Goal: Task Accomplishment & Management: Use online tool/utility

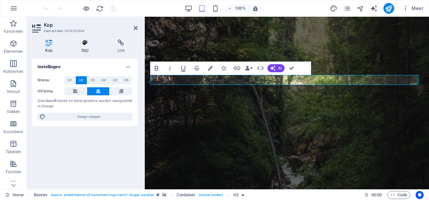
click at [84, 40] on icon at bounding box center [84, 43] width 33 height 7
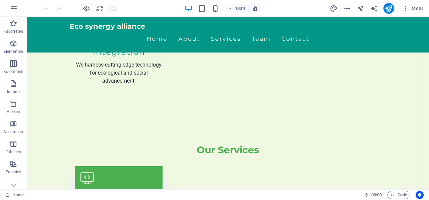
scroll to position [938, 0]
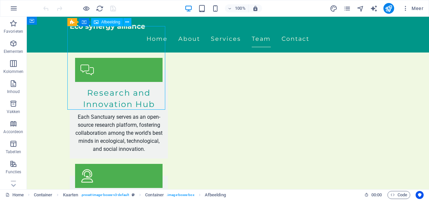
select select "vw"
select select "px"
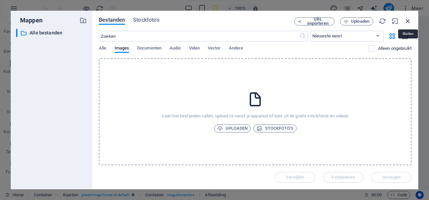
click at [408, 20] on icon "button" at bounding box center [407, 20] width 7 height 7
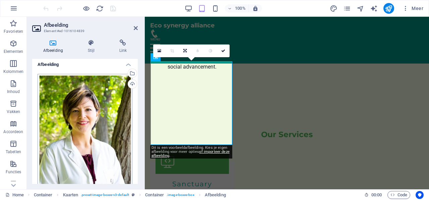
scroll to position [0, 0]
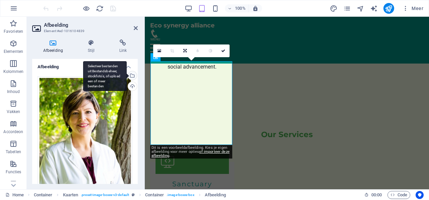
click at [127, 74] on div "Selecteer bestanden uit Bestandsbeheer, stockfoto's, of upload een of meer best…" at bounding box center [105, 76] width 44 height 30
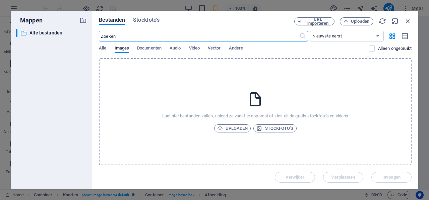
scroll to position [1486, 0]
click at [140, 48] on span "Documenten" at bounding box center [149, 48] width 24 height 9
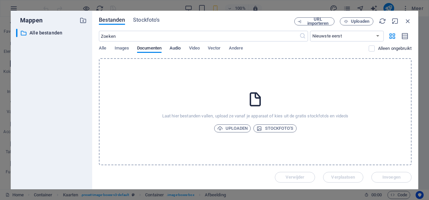
click at [172, 50] on span "Audio" at bounding box center [175, 48] width 11 height 9
click at [195, 50] on span "Video" at bounding box center [194, 48] width 11 height 9
click at [212, 49] on span "Vector" at bounding box center [214, 48] width 13 height 9
click at [231, 48] on span "Andere" at bounding box center [236, 48] width 14 height 9
click at [123, 49] on span "Images" at bounding box center [122, 48] width 15 height 9
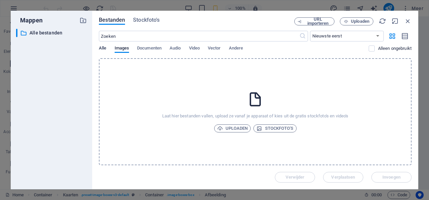
click at [102, 47] on span "Alle" at bounding box center [102, 48] width 7 height 9
click at [122, 47] on span "Images" at bounding box center [122, 48] width 15 height 9
click at [406, 20] on icon "button" at bounding box center [407, 20] width 7 height 7
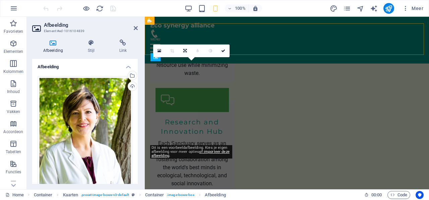
scroll to position [972, 0]
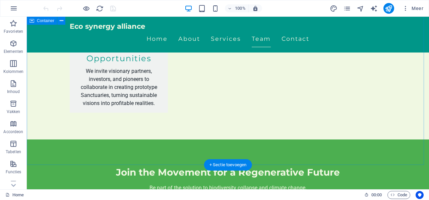
scroll to position [1470, 0]
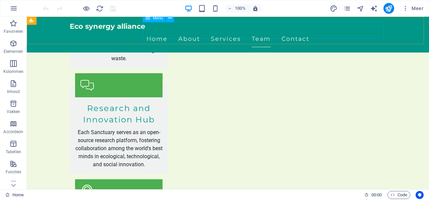
click at [266, 32] on nav "Home About Services Team Contact" at bounding box center [228, 38] width 316 height 17
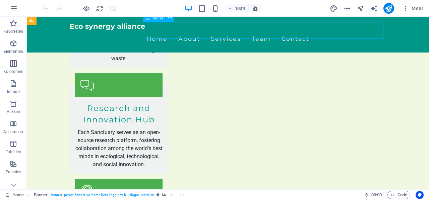
click at [259, 30] on nav "Home About Services Team Contact" at bounding box center [228, 38] width 316 height 17
click at [227, 30] on nav "Home About Services Team Contact" at bounding box center [228, 38] width 316 height 17
click at [192, 30] on nav "Home About Services Team Contact" at bounding box center [228, 38] width 316 height 17
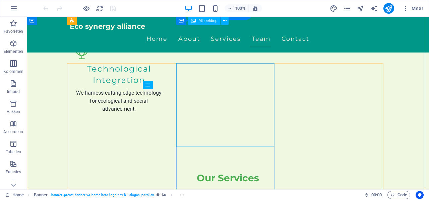
scroll to position [901, 0]
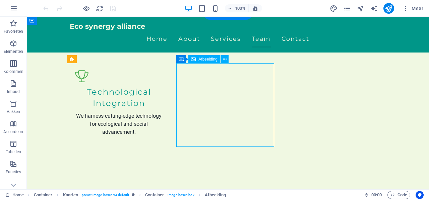
scroll to position [972, 0]
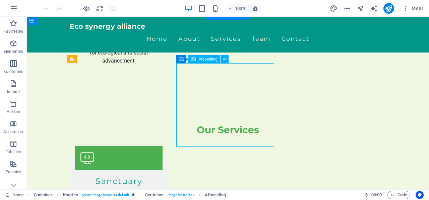
select select "vw"
select select "px"
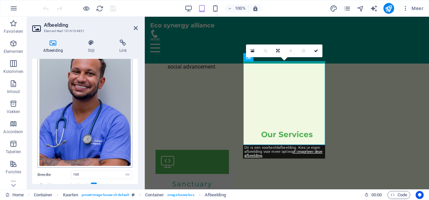
scroll to position [0, 0]
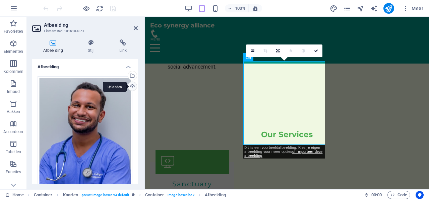
click at [130, 85] on div "Uploaden" at bounding box center [132, 87] width 10 height 10
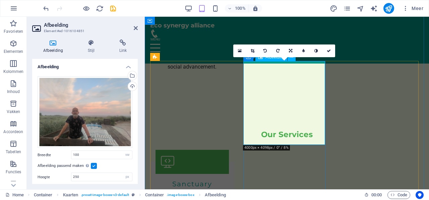
click at [251, 49] on icon at bounding box center [253, 51] width 4 height 4
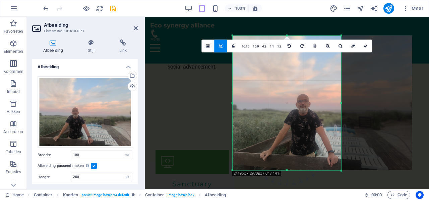
drag, startPoint x: 381, startPoint y: 172, endPoint x: 305, endPoint y: 168, distance: 75.9
click at [305, 168] on div "180 170 160 150 140 130 120 110 100 90 80 70 60 50 40 30 20 10 0 -10 -20 -30 -4…" at bounding box center [287, 103] width 109 height 135
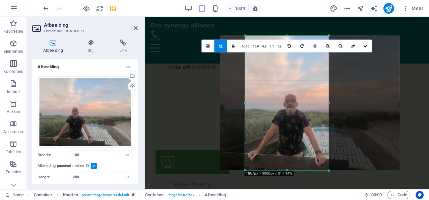
drag, startPoint x: 233, startPoint y: 36, endPoint x: 257, endPoint y: 96, distance: 65.2
click at [257, 96] on div "180 170 160 150 140 130 120 110 100 90 80 70 60 50 40 30 20 10 0 -10 -20 -30 -4…" at bounding box center [287, 103] width 84 height 135
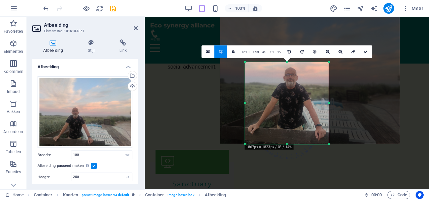
drag, startPoint x: 286, startPoint y: 36, endPoint x: 285, endPoint y: 89, distance: 53.0
click at [285, 89] on div "180 170 160 150 140 130 120 110 100 90 80 70 60 50 40 30 20 10 0 -10 -20 -30 -4…" at bounding box center [287, 103] width 84 height 82
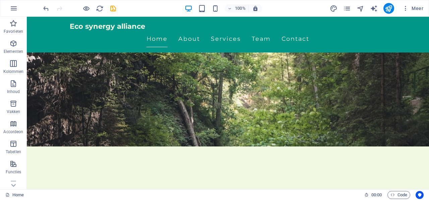
scroll to position [67, 0]
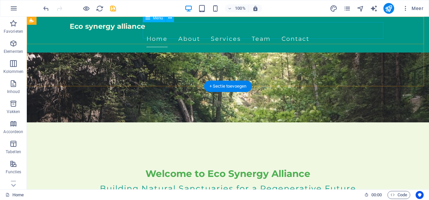
click at [320, 30] on nav "Home About Services Team Contact" at bounding box center [228, 38] width 316 height 17
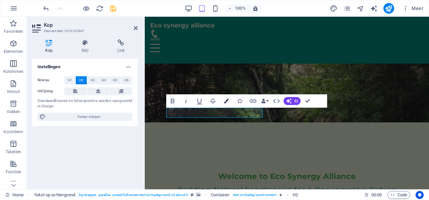
click at [225, 102] on icon "button" at bounding box center [226, 101] width 5 height 5
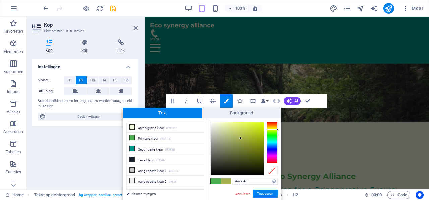
click at [273, 130] on div at bounding box center [272, 143] width 11 height 42
type input "#b9c089"
click at [226, 135] on div at bounding box center [237, 148] width 53 height 53
click at [266, 191] on button "Toepassen" at bounding box center [265, 194] width 24 height 8
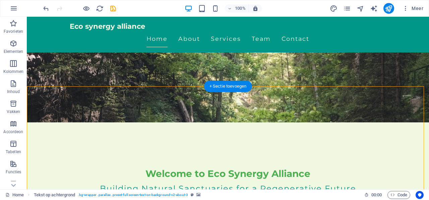
scroll to position [0, 0]
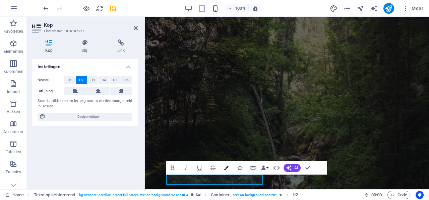
click at [226, 169] on icon "button" at bounding box center [226, 168] width 5 height 5
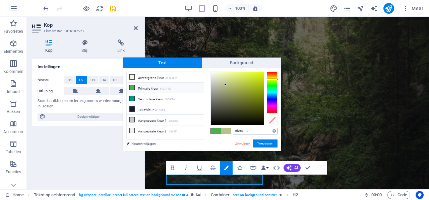
drag, startPoint x: 252, startPoint y: 131, endPoint x: 234, endPoint y: 132, distance: 18.4
click at [234, 132] on input "#b9c089" at bounding box center [255, 131] width 45 height 7
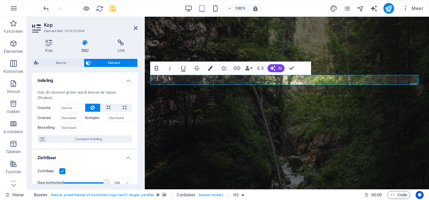
click at [212, 68] on icon "button" at bounding box center [210, 68] width 5 height 5
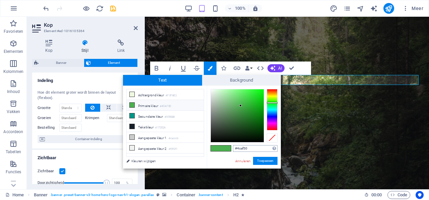
drag, startPoint x: 248, startPoint y: 150, endPoint x: 235, endPoint y: 150, distance: 13.4
click at [235, 150] on input "#4caf50" at bounding box center [255, 148] width 45 height 7
type input "#b9c089"
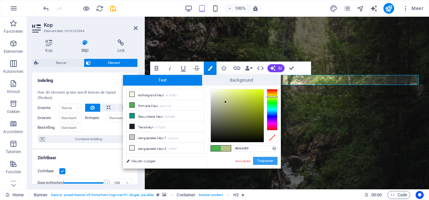
click at [261, 163] on button "Toepassen" at bounding box center [265, 161] width 24 height 8
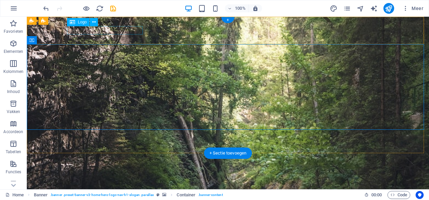
click at [119, 187] on div "Eco synergy alliance" at bounding box center [228, 191] width 316 height 8
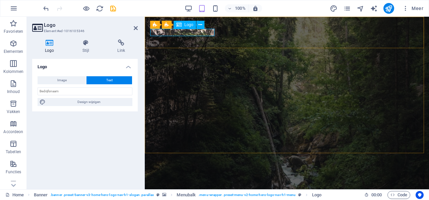
click at [183, 186] on div "Eco synergy alliance" at bounding box center [286, 189] width 273 height 7
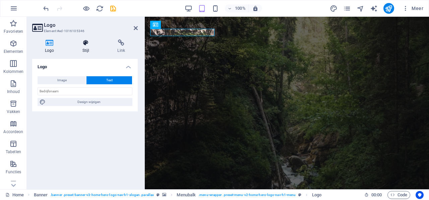
click at [87, 43] on icon at bounding box center [86, 43] width 33 height 7
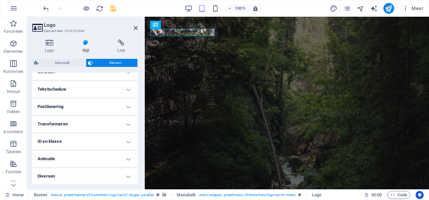
scroll to position [76, 0]
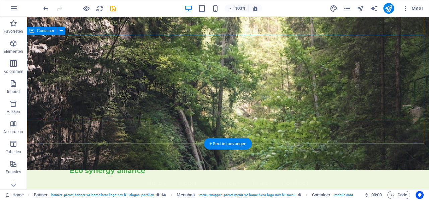
scroll to position [34, 0]
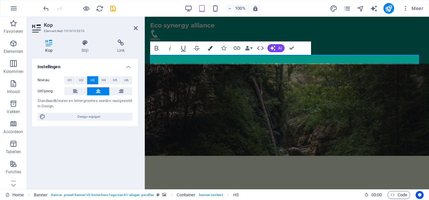
click at [210, 48] on icon "button" at bounding box center [210, 48] width 5 height 5
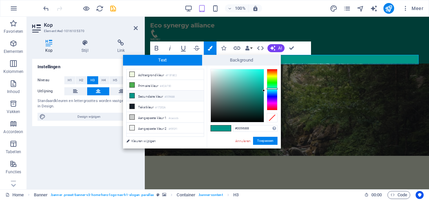
drag, startPoint x: 251, startPoint y: 128, endPoint x: 231, endPoint y: 127, distance: 19.5
click at [231, 127] on div "#009688 Ondersteunde notaties #0852ed rgb(8, 82, 237) rgba(8, 82, 237, 90%) hsv…" at bounding box center [244, 156] width 74 height 180
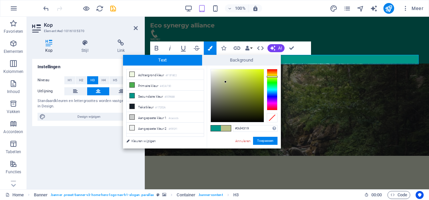
click at [244, 108] on div at bounding box center [237, 95] width 53 height 53
type input "#4e5618"
click at [249, 104] on div at bounding box center [237, 95] width 53 height 53
click at [266, 140] on button "Toepassen" at bounding box center [265, 141] width 24 height 8
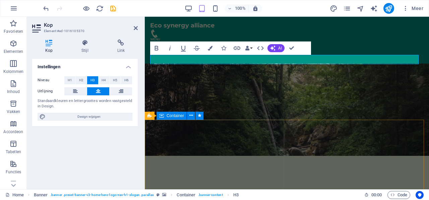
click at [273, 117] on figure at bounding box center [287, 69] width 284 height 173
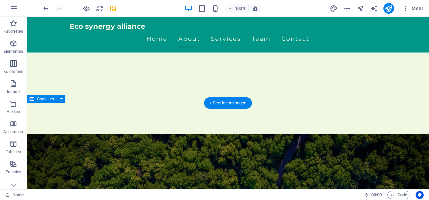
scroll to position [268, 0]
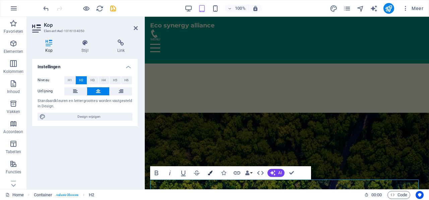
click at [210, 174] on icon "button" at bounding box center [210, 173] width 5 height 5
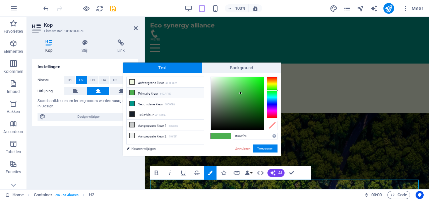
drag, startPoint x: 254, startPoint y: 136, endPoint x: 228, endPoint y: 136, distance: 26.5
click at [228, 136] on div "#4caf50 Ondersteunde notaties #0852ed rgb(8, 82, 237) rgba(8, 82, 237, 90%) hsv…" at bounding box center [244, 163] width 74 height 180
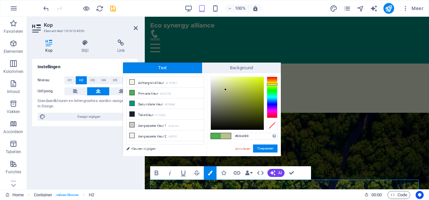
type input "#b9c089"
click at [263, 150] on button "Toepassen" at bounding box center [265, 149] width 24 height 8
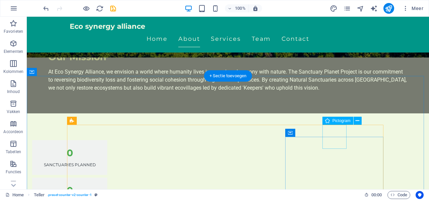
scroll to position [436, 0]
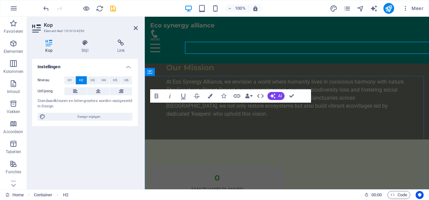
scroll to position [497, 0]
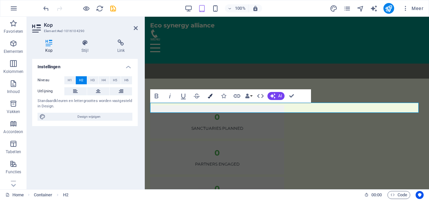
click at [210, 95] on icon "button" at bounding box center [210, 96] width 5 height 5
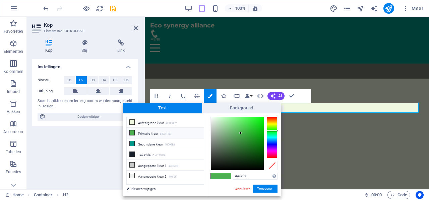
drag, startPoint x: 249, startPoint y: 176, endPoint x: 228, endPoint y: 176, distance: 20.4
click at [228, 176] on div "#4caf50 Ondersteunde notaties #0852ed rgb(8, 82, 237) rgba(8, 82, 237, 90%) hsv…" at bounding box center [244, 204] width 74 height 180
type input "#b9c089"
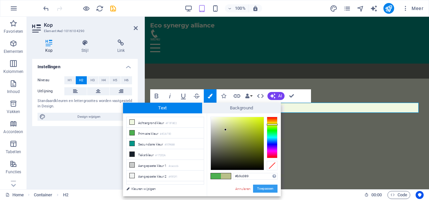
click at [265, 188] on button "Toepassen" at bounding box center [265, 189] width 24 height 8
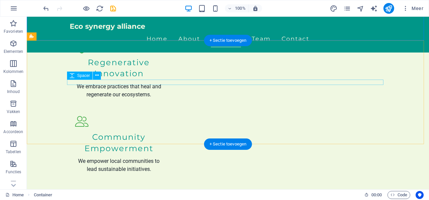
scroll to position [771, 0]
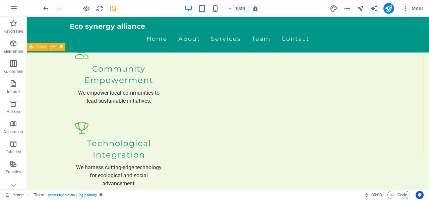
scroll to position [760, 0]
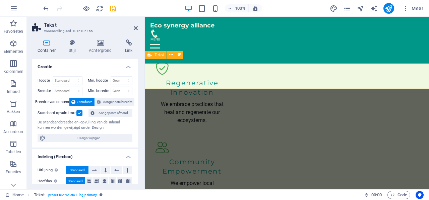
scroll to position [826, 0]
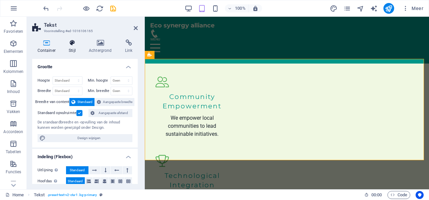
click at [72, 42] on icon at bounding box center [72, 43] width 17 height 7
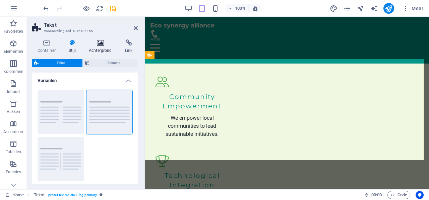
click at [101, 46] on icon at bounding box center [100, 43] width 34 height 7
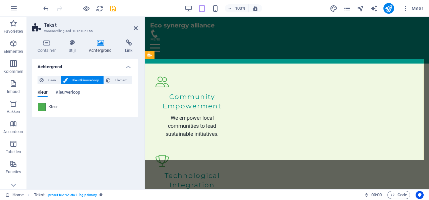
click at [39, 107] on span at bounding box center [41, 107] width 7 height 7
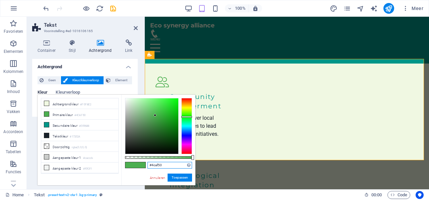
drag, startPoint x: 166, startPoint y: 167, endPoint x: 144, endPoint y: 163, distance: 21.6
click at [144, 163] on div "#4caf50 Ondersteunde notaties #0852ed rgb(8, 82, 237) rgba(8, 82, 237, 90%) hsv…" at bounding box center [158, 189] width 74 height 188
paste input "b9c089"
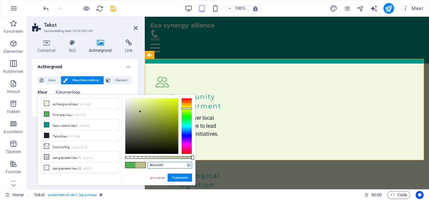
type input "#b9c089"
click at [181, 178] on button "Toepassen" at bounding box center [180, 178] width 24 height 8
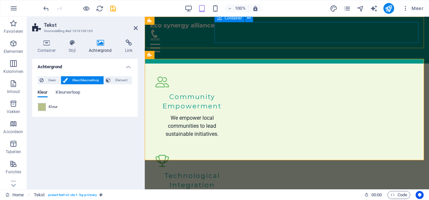
click at [363, 42] on div at bounding box center [286, 43] width 273 height 29
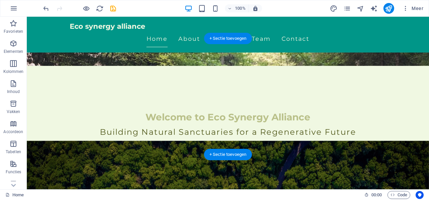
scroll to position [0, 0]
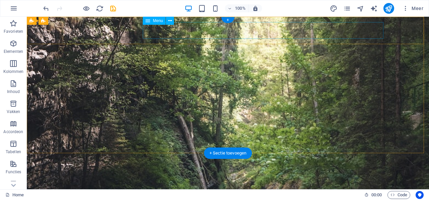
click at [379, 194] on nav "Home About Services Team Contact" at bounding box center [228, 202] width 316 height 17
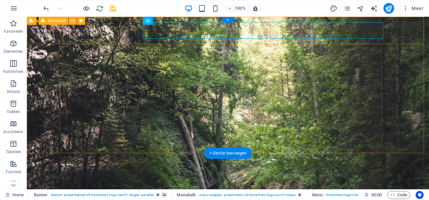
click at [395, 181] on div "Eco synergy alliance Home About Services Team Contact" at bounding box center [228, 199] width 402 height 36
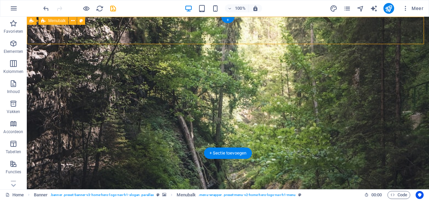
click at [395, 181] on div "Eco synergy alliance Home About Services Team Contact" at bounding box center [228, 199] width 402 height 36
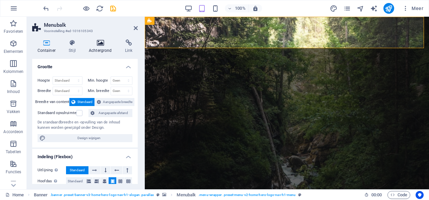
click at [103, 44] on icon at bounding box center [100, 43] width 34 height 7
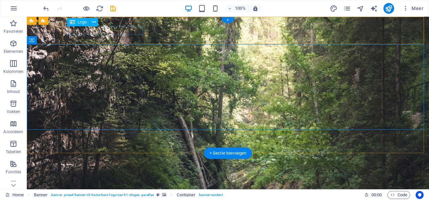
click at [116, 187] on div "Eco synergy alliance" at bounding box center [228, 191] width 316 height 8
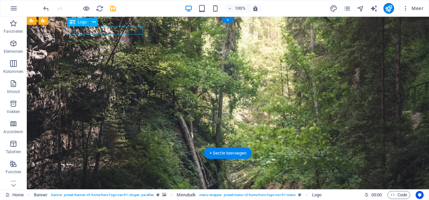
click at [116, 187] on div "Eco synergy alliance" at bounding box center [228, 191] width 316 height 8
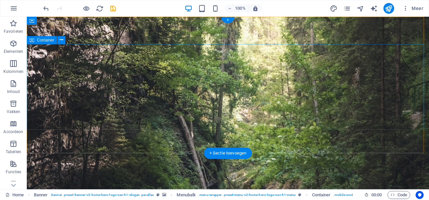
scroll to position [34, 0]
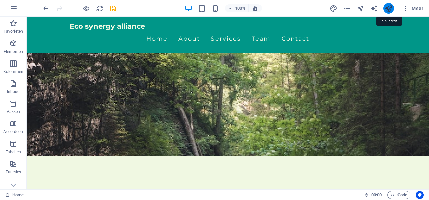
click at [388, 7] on icon "publish" at bounding box center [389, 9] width 8 height 8
checkbox input "false"
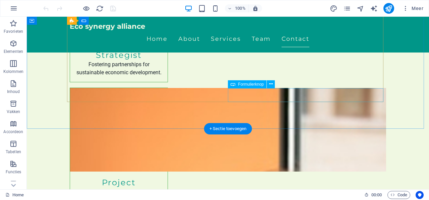
scroll to position [2547, 0]
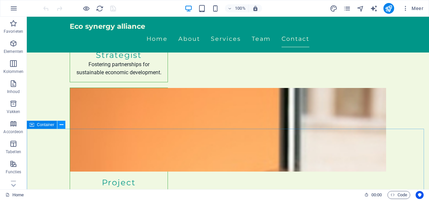
click at [60, 123] on icon at bounding box center [62, 125] width 4 height 7
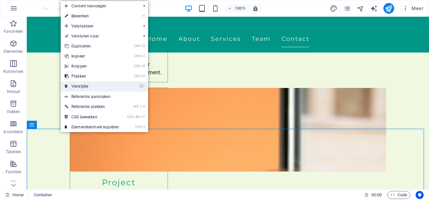
click at [83, 86] on link "⌦ Verwijder" at bounding box center [92, 86] width 62 height 10
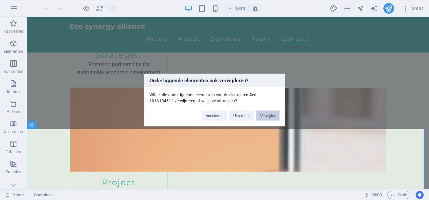
click at [271, 115] on button "Verwijder" at bounding box center [267, 116] width 23 height 10
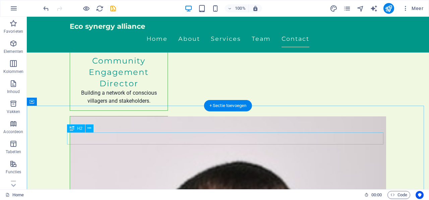
scroll to position [2274, 0]
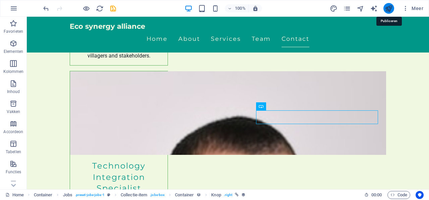
click at [391, 8] on icon "publish" at bounding box center [389, 9] width 8 height 8
checkbox input "false"
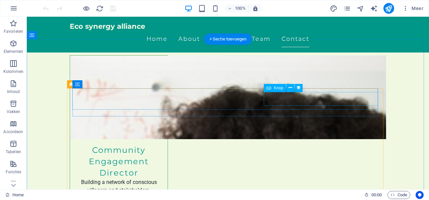
scroll to position [2245, 0]
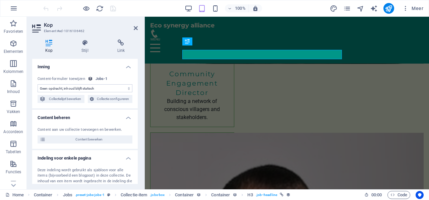
scroll to position [2386, 0]
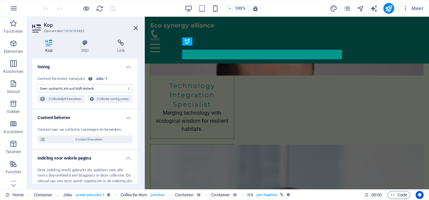
select select "name"
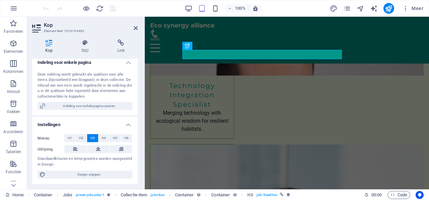
scroll to position [0, 0]
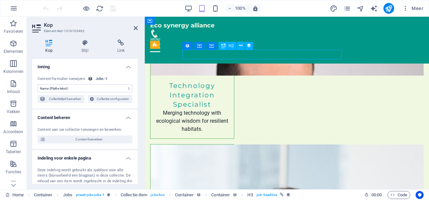
drag, startPoint x: 214, startPoint y: 58, endPoint x: 194, endPoint y: 57, distance: 20.1
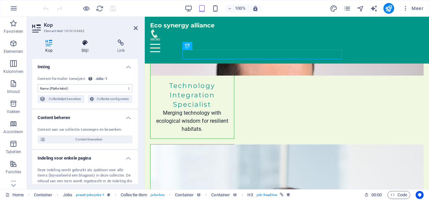
click at [87, 43] on icon at bounding box center [84, 43] width 33 height 7
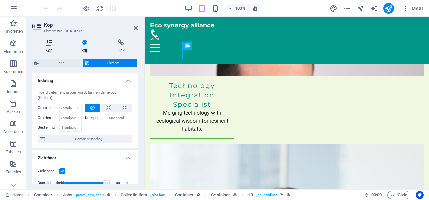
click at [48, 44] on icon at bounding box center [49, 43] width 34 height 7
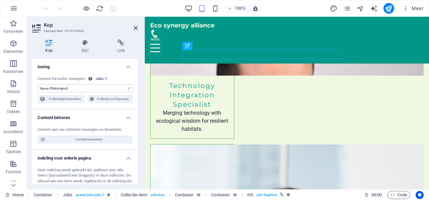
click at [126, 89] on select "Geen opdracht, inhoud blijft statisch Aangemaakt op (Datum) Bijgewerkt op (Datu…" at bounding box center [85, 88] width 95 height 8
click at [83, 46] on icon at bounding box center [84, 43] width 33 height 7
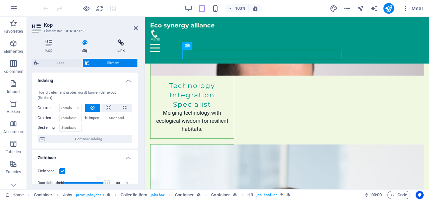
click at [120, 45] on icon at bounding box center [121, 43] width 34 height 7
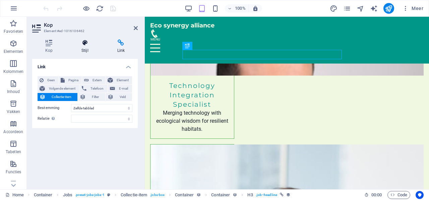
click at [84, 46] on h4 "Stijl" at bounding box center [86, 47] width 36 height 14
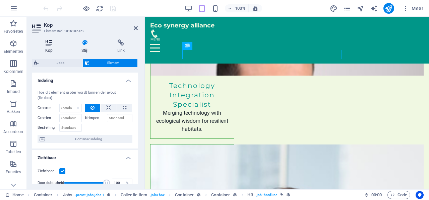
click at [48, 44] on icon at bounding box center [49, 43] width 34 height 7
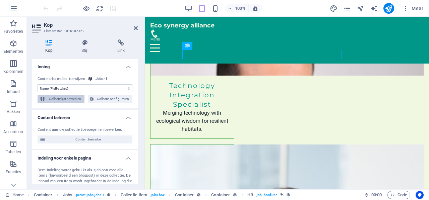
click at [77, 100] on span "Collectielijst bewerken" at bounding box center [65, 99] width 35 height 8
select select "68e2b39a27fab49f2e01b454"
select select "columns.publishing_date_DESC"
select select "columns.status"
select select "Published"
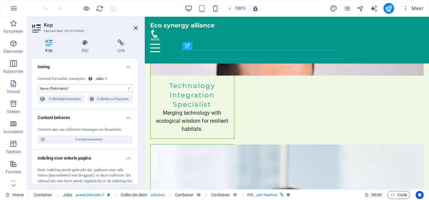
select select "columns.publishing_date"
select select "past"
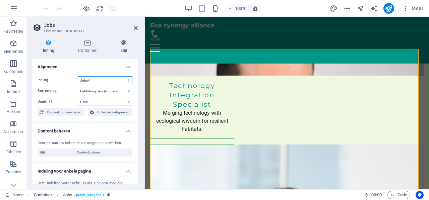
click at [110, 81] on select "Blog Jobs-1 Modules-1 New Collection Real Estate" at bounding box center [105, 80] width 55 height 8
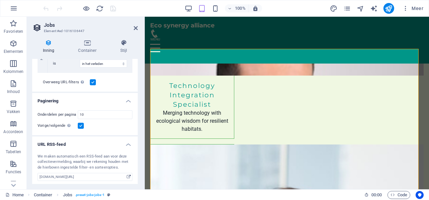
scroll to position [232, 0]
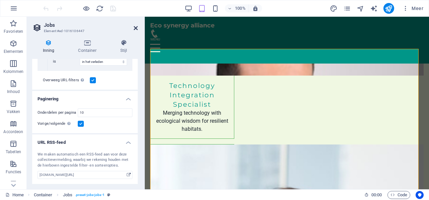
click at [135, 29] on icon at bounding box center [136, 27] width 4 height 5
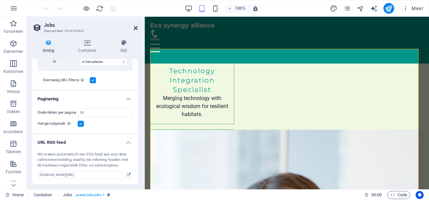
scroll to position [2245, 0]
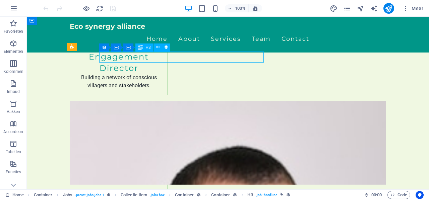
select select "name"
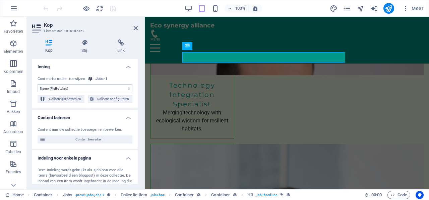
scroll to position [2386, 0]
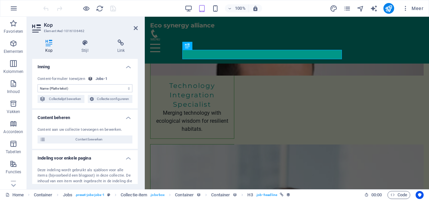
click at [101, 79] on div "Jobs-1" at bounding box center [102, 79] width 12 height 6
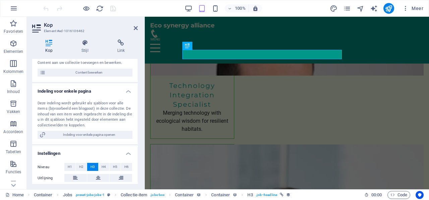
scroll to position [34, 0]
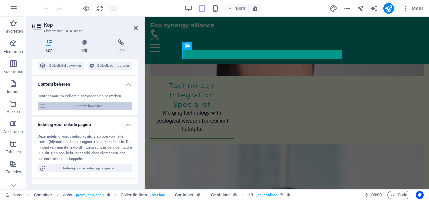
click at [84, 108] on span "Content bewerken" at bounding box center [89, 106] width 83 height 8
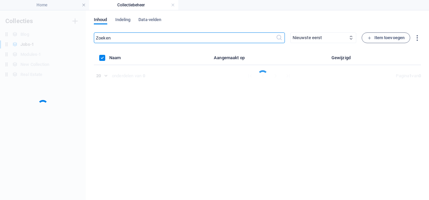
scroll to position [0, 0]
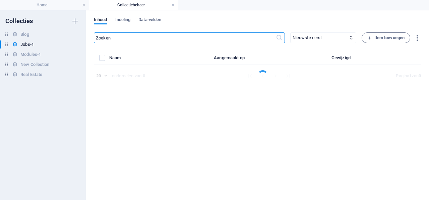
select select "Sales"
select select "Part time"
select select "Published"
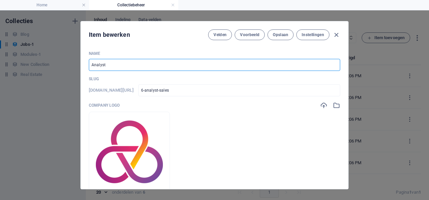
drag, startPoint x: 105, startPoint y: 65, endPoint x: 86, endPoint y: 63, distance: 18.2
click at [86, 63] on div "Name Analyst ​ Slug www.example.com/example-page/ 6-analyst-sales ​ Company log…" at bounding box center [214, 118] width 267 height 144
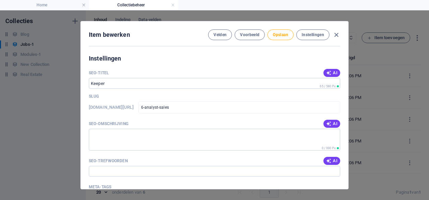
scroll to position [436, 0]
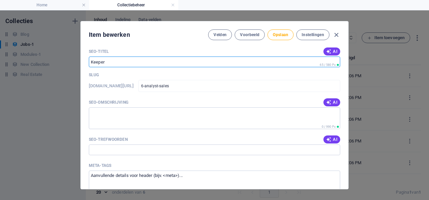
click at [113, 63] on input "SEO-titel" at bounding box center [214, 62] width 251 height 11
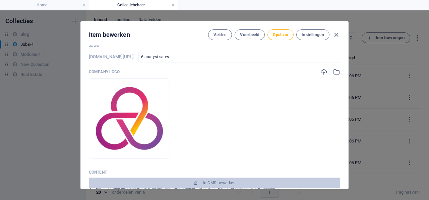
scroll to position [0, 0]
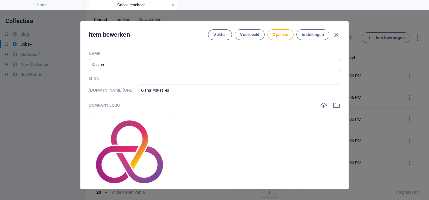
click at [122, 68] on input "Keeper" at bounding box center [214, 65] width 251 height 12
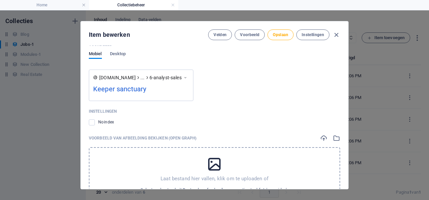
scroll to position [580, 0]
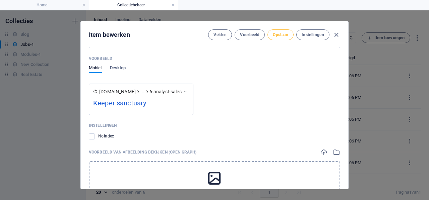
type input "Keeper sanctuary"
click at [284, 37] on span "Opslaan" at bounding box center [280, 34] width 15 height 5
click at [336, 33] on icon "button" at bounding box center [336, 35] width 8 height 8
type input "2025-10-05"
type input "6-analyst-sales"
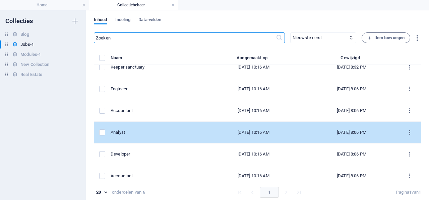
scroll to position [13, 0]
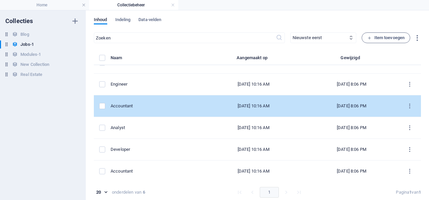
click at [123, 110] on td "Accountant" at bounding box center [156, 107] width 91 height 22
select select "Human Resources"
select select "Full time"
select select "Published"
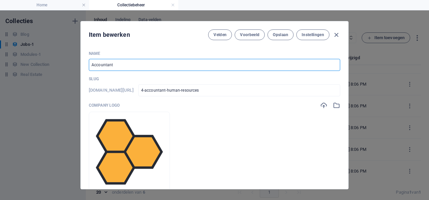
drag, startPoint x: 116, startPoint y: 66, endPoint x: 91, endPoint y: 64, distance: 24.9
click at [91, 64] on input "Accountant" at bounding box center [214, 65] width 251 height 12
click at [98, 65] on input "HR" at bounding box center [214, 65] width 251 height 12
type input "Human resourses"
click at [280, 37] on button "Opslaan" at bounding box center [280, 34] width 26 height 11
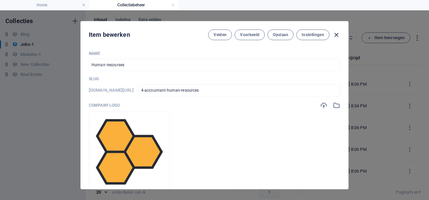
click at [335, 33] on icon "button" at bounding box center [336, 35] width 8 height 8
type input "2025-10-05"
type input "4-accountant-human-resources"
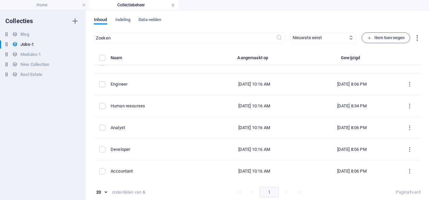
click at [173, 5] on link at bounding box center [173, 5] width 4 height 6
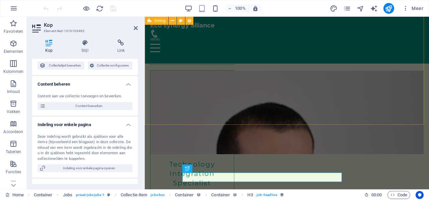
scroll to position [2319, 0]
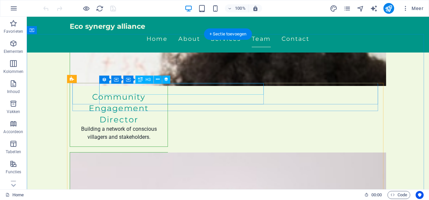
scroll to position [2190, 0]
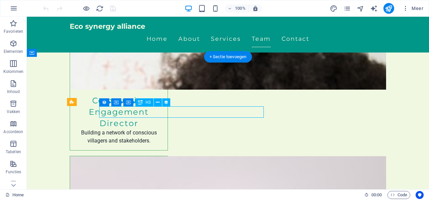
select select "name"
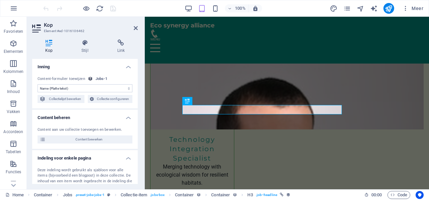
scroll to position [2331, 0]
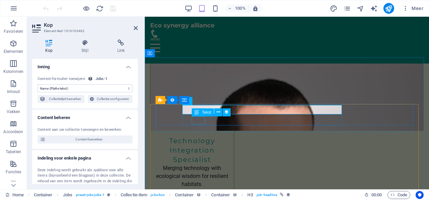
click at [208, 112] on span "Tekst" at bounding box center [206, 113] width 9 height 4
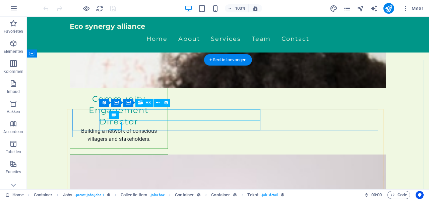
scroll to position [2190, 0]
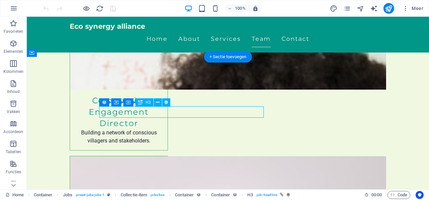
drag, startPoint x: 134, startPoint y: 112, endPoint x: 109, endPoint y: 111, distance: 25.5
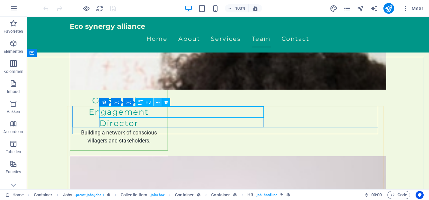
click at [158, 102] on icon at bounding box center [158, 102] width 4 height 7
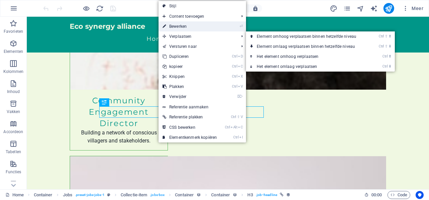
click at [177, 24] on link "⏎ Bewerken" at bounding box center [190, 26] width 62 height 10
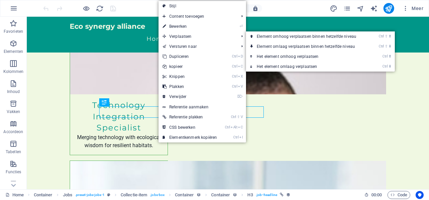
select select "name"
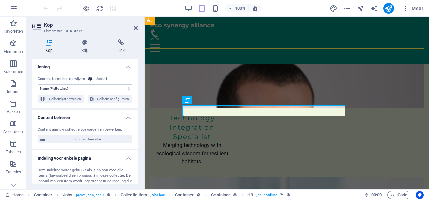
scroll to position [2331, 0]
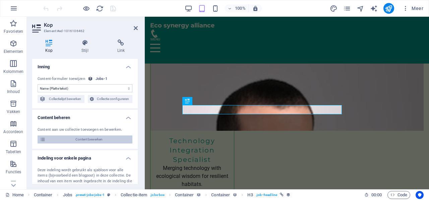
click at [85, 138] on span "Content bewerken" at bounding box center [89, 140] width 83 height 8
select select "Sales"
select select "Part time"
select select "Published"
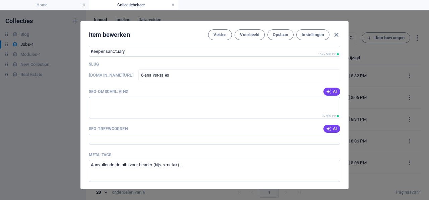
scroll to position [279, 0]
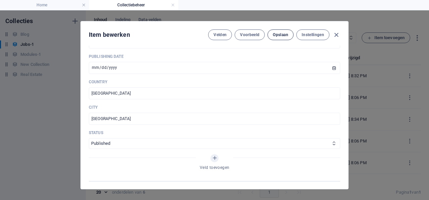
click at [275, 36] on span "Opslaan" at bounding box center [280, 34] width 15 height 5
click at [335, 33] on icon "button" at bounding box center [336, 35] width 8 height 8
type input "2025-10-05"
type input "6-analyst-sales"
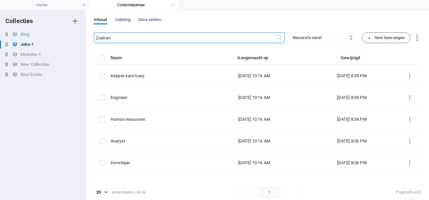
scroll to position [212, 0]
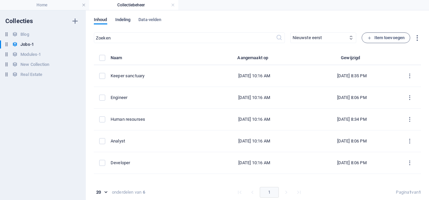
click at [128, 20] on span "Indeling" at bounding box center [122, 20] width 15 height 9
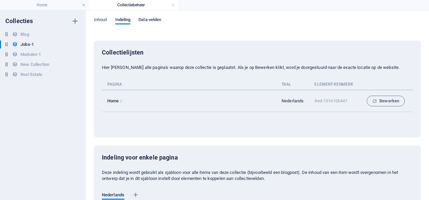
click at [159, 18] on span "Data-velden" at bounding box center [149, 20] width 23 height 9
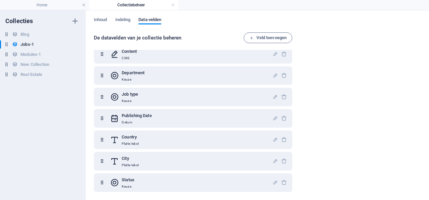
scroll to position [0, 0]
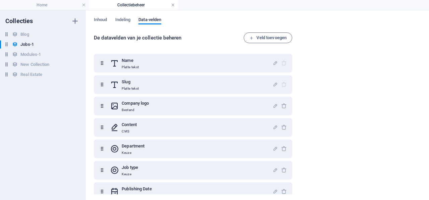
click at [174, 5] on link at bounding box center [173, 5] width 4 height 6
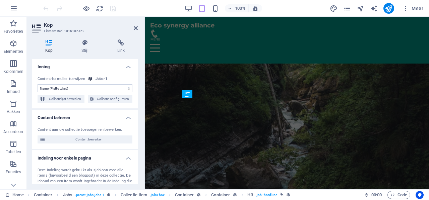
scroll to position [2331, 0]
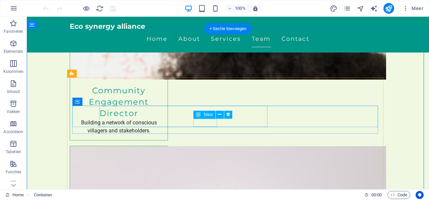
scroll to position [2190, 0]
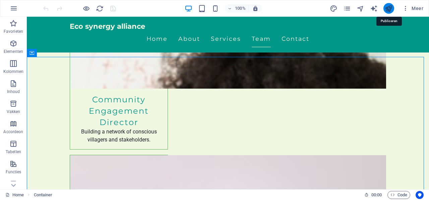
click at [387, 6] on icon "publish" at bounding box center [389, 9] width 8 height 8
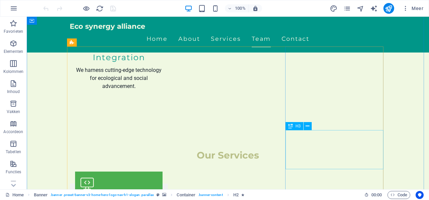
scroll to position [938, 0]
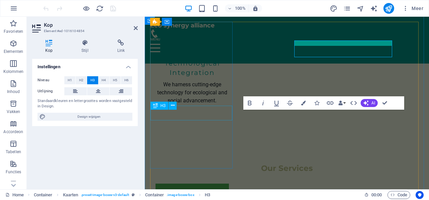
scroll to position [1007, 0]
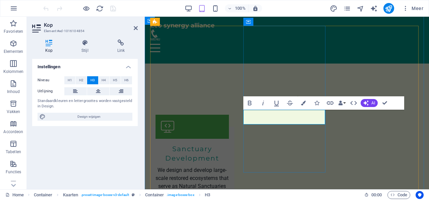
drag, startPoint x: 284, startPoint y: 120, endPoint x: 318, endPoint y: 120, distance: 33.5
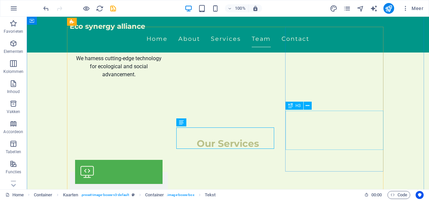
scroll to position [938, 0]
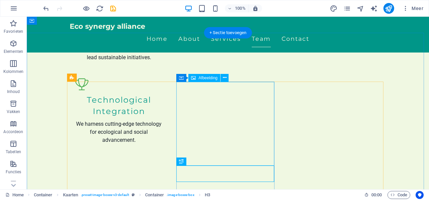
scroll to position [871, 0]
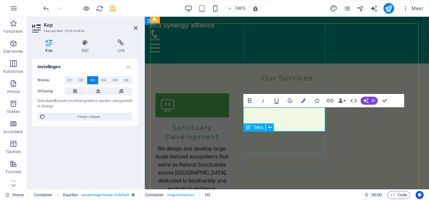
scroll to position [1043, 0]
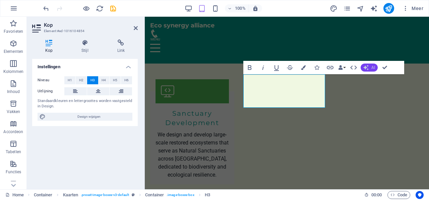
click at [365, 68] on icon "button" at bounding box center [365, 67] width 5 height 5
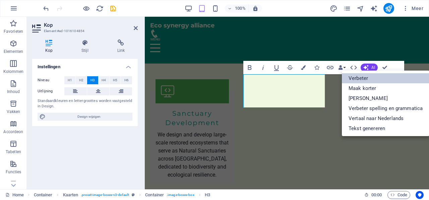
click at [358, 79] on link "Verbeter" at bounding box center [385, 78] width 87 height 10
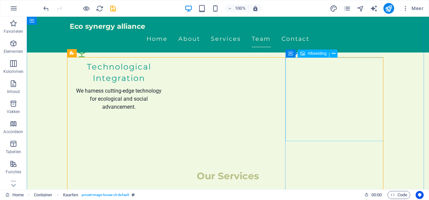
scroll to position [940, 0]
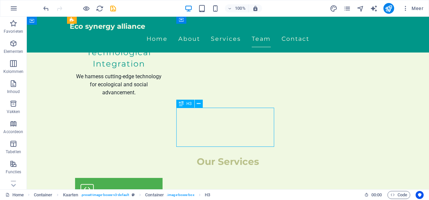
scroll to position [1009, 0]
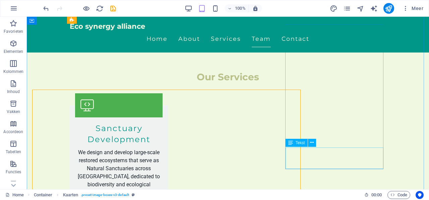
scroll to position [940, 0]
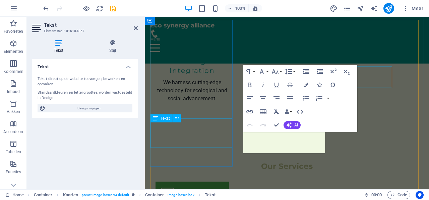
scroll to position [1009, 0]
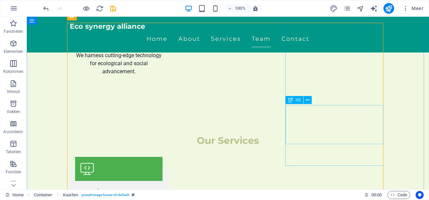
scroll to position [944, 0]
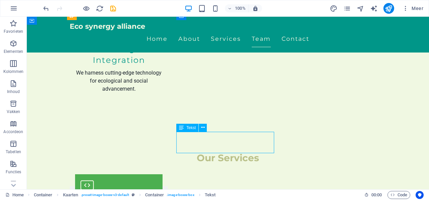
scroll to position [1013, 0]
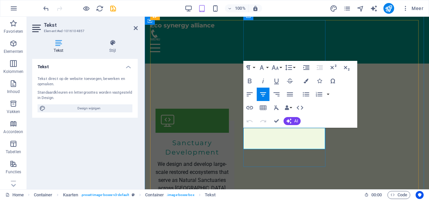
drag, startPoint x: 259, startPoint y: 141, endPoint x: 316, endPoint y: 141, distance: 56.6
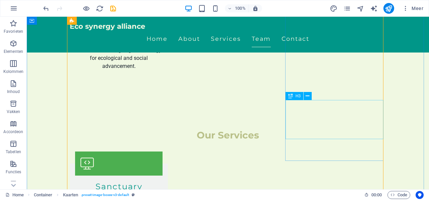
scroll to position [981, 0]
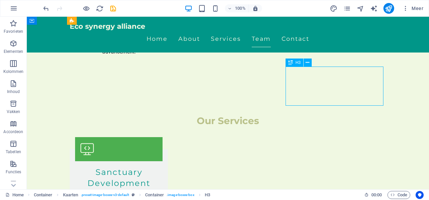
scroll to position [985, 0]
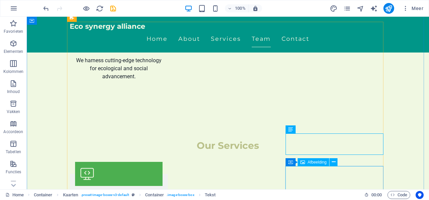
scroll to position [948, 0]
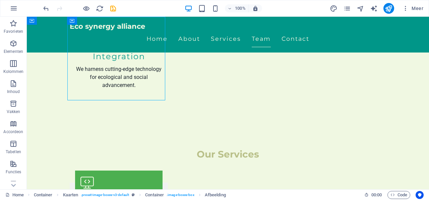
select select "vw"
select select "px"
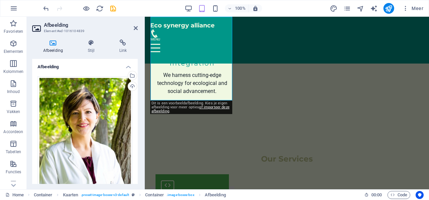
scroll to position [1017, 0]
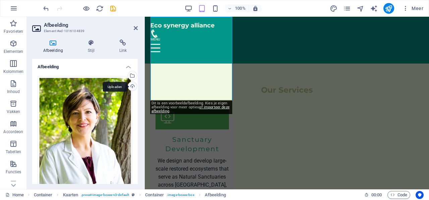
click at [129, 85] on div "Uploaden" at bounding box center [132, 87] width 10 height 10
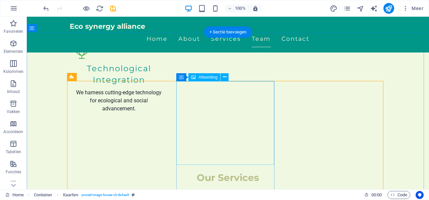
scroll to position [914, 0]
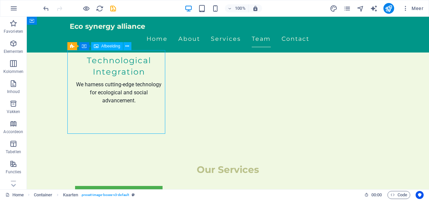
select select "vw"
select select "px"
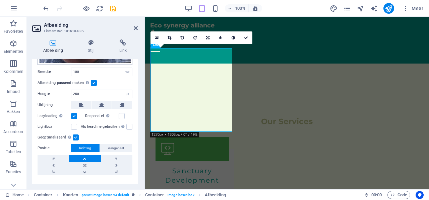
scroll to position [134, 0]
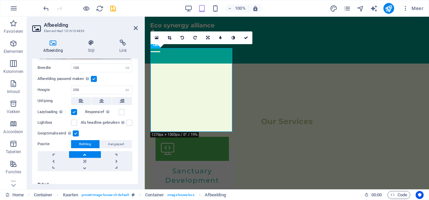
click at [91, 77] on label at bounding box center [94, 79] width 6 height 6
click at [0, 0] on input "Afbeelding passend maken Afbeelding automatisch passen binnen een vaststaande b…" at bounding box center [0, 0] width 0 height 0
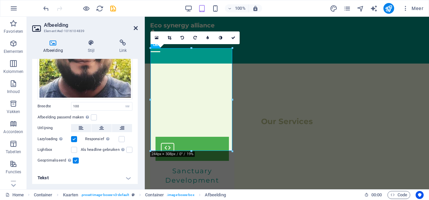
click at [137, 28] on icon at bounding box center [136, 27] width 4 height 5
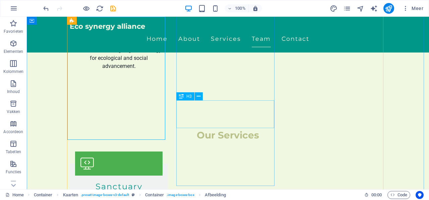
scroll to position [914, 0]
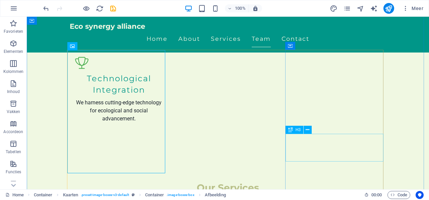
select select "vw"
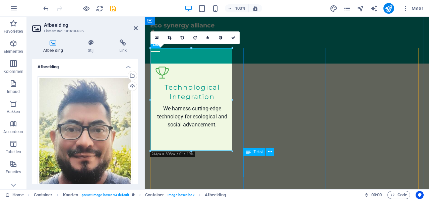
scroll to position [985, 0]
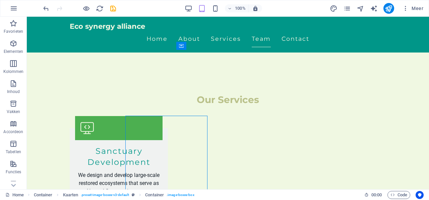
scroll to position [914, 0]
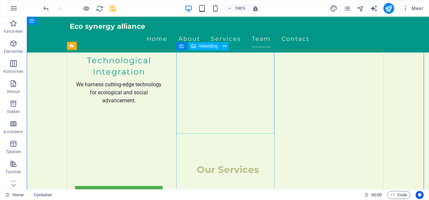
select select "vw"
select select "px"
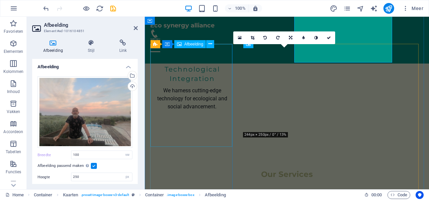
scroll to position [985, 0]
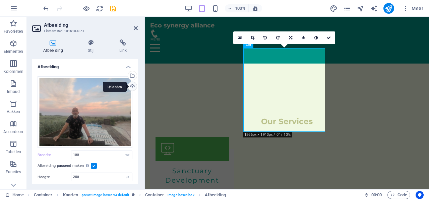
click at [130, 85] on div "Uploaden" at bounding box center [132, 87] width 10 height 10
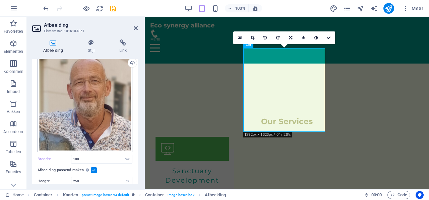
scroll to position [67, 0]
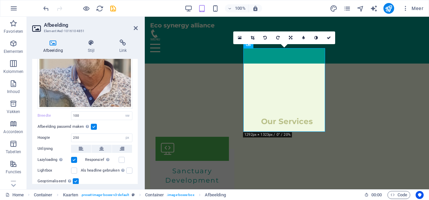
click at [95, 126] on label at bounding box center [94, 127] width 6 height 6
click at [0, 0] on input "Afbeelding passend maken Afbeelding automatisch passen binnen een vaststaande b…" at bounding box center [0, 0] width 0 height 0
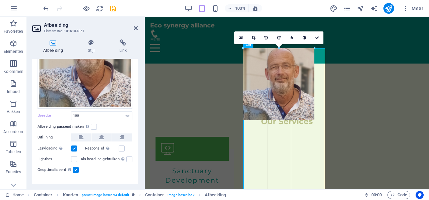
drag, startPoint x: 324, startPoint y: 128, endPoint x: 167, endPoint y: 46, distance: 177.9
type input "212"
select select "px"
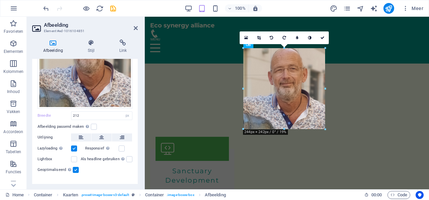
drag, startPoint x: 316, startPoint y: 118, endPoint x: 182, endPoint y: 100, distance: 135.2
type input "244"
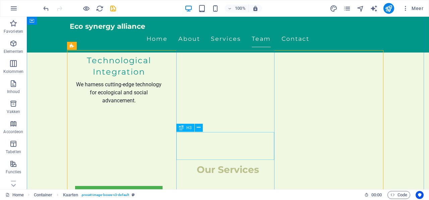
scroll to position [914, 0]
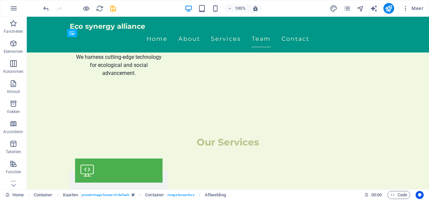
drag, startPoint x: 165, startPoint y: 173, endPoint x: 162, endPoint y: 169, distance: 4.3
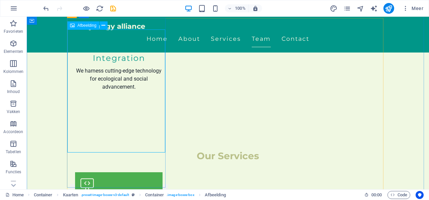
scroll to position [1015, 0]
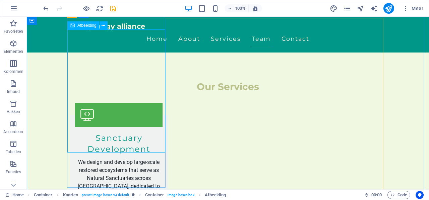
select select "vw"
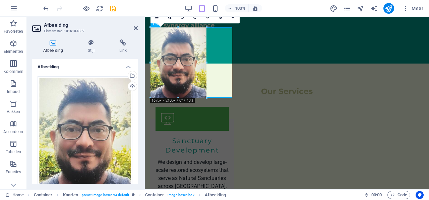
drag, startPoint x: 231, startPoint y: 131, endPoint x: 205, endPoint y: 59, distance: 76.6
type input "167"
select select "px"
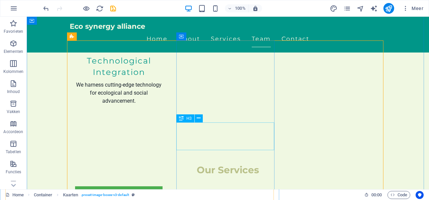
scroll to position [913, 0]
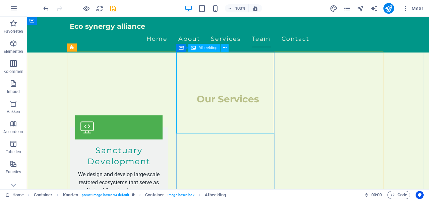
select select "px"
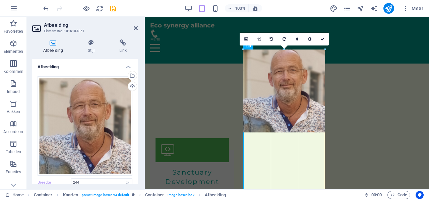
drag, startPoint x: 325, startPoint y: 129, endPoint x: 337, endPoint y: 133, distance: 12.1
drag, startPoint x: 179, startPoint y: 73, endPoint x: 185, endPoint y: 74, distance: 6.8
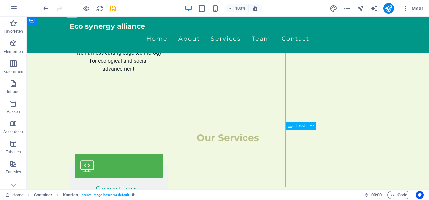
scroll to position [913, 0]
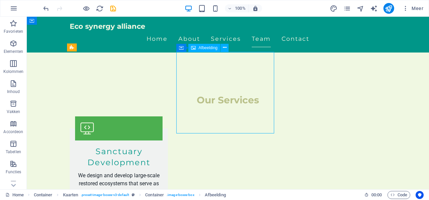
select select "px"
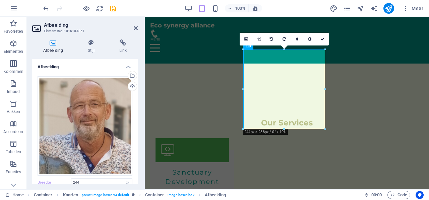
scroll to position [34, 0]
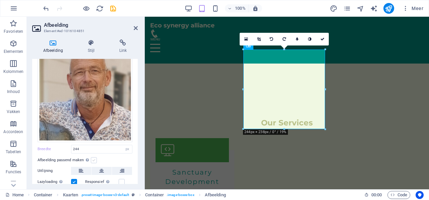
click at [96, 160] on label at bounding box center [94, 161] width 6 height 6
click at [0, 0] on input "Afbeelding passend maken Afbeelding automatisch passen binnen een vaststaande b…" at bounding box center [0, 0] width 0 height 0
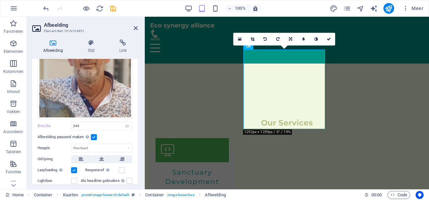
scroll to position [67, 0]
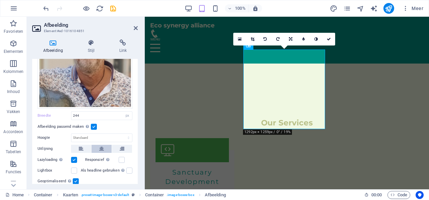
click at [101, 148] on icon at bounding box center [101, 149] width 5 height 8
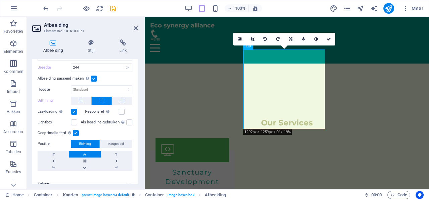
scroll to position [122, 0]
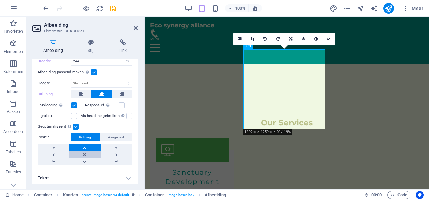
click at [86, 152] on link at bounding box center [85, 154] width 32 height 7
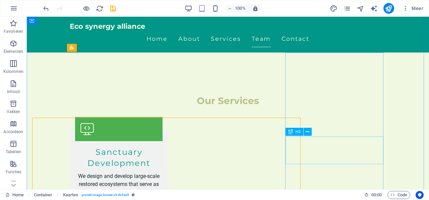
scroll to position [913, 0]
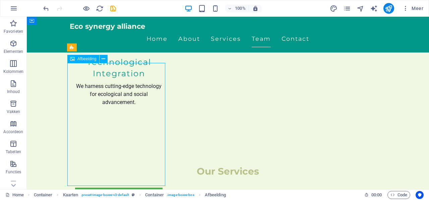
select select "px"
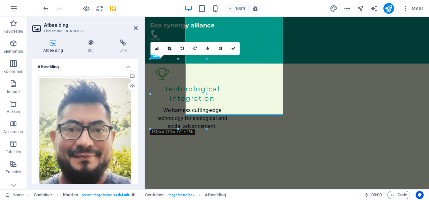
scroll to position [984, 0]
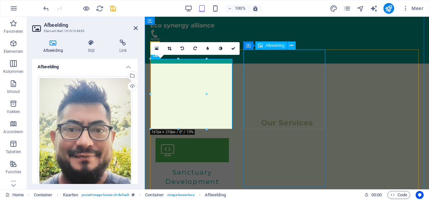
select select "px"
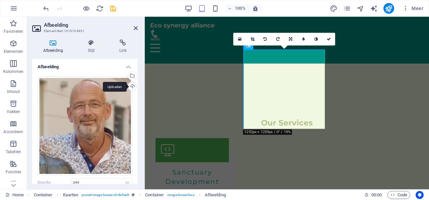
click at [132, 86] on div "Uploaden" at bounding box center [132, 87] width 10 height 10
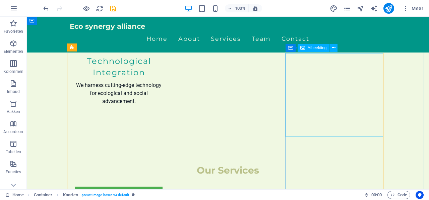
scroll to position [913, 0]
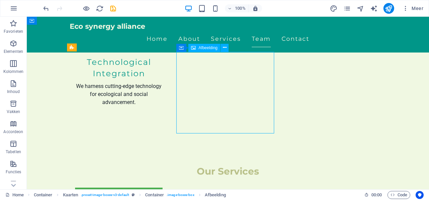
select select "px"
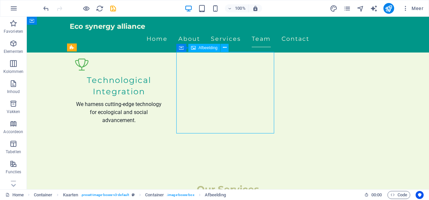
scroll to position [984, 0]
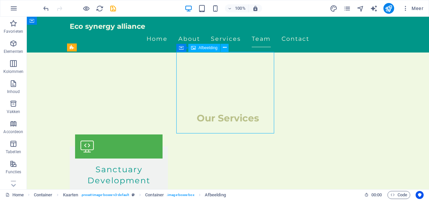
select select "px"
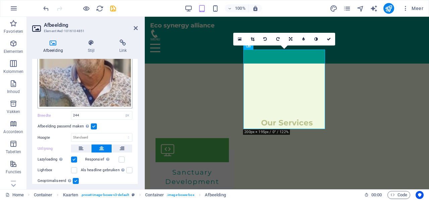
scroll to position [34, 0]
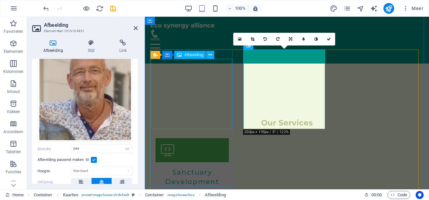
select select "px"
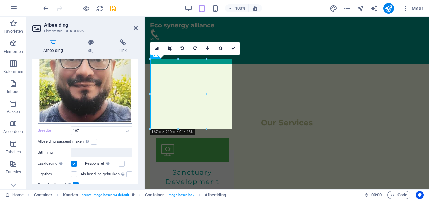
scroll to position [96, 0]
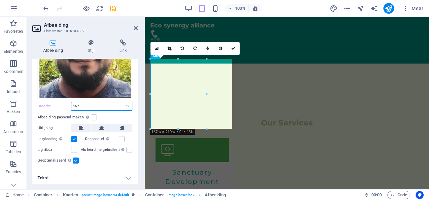
drag, startPoint x: 85, startPoint y: 104, endPoint x: 73, endPoint y: 104, distance: 11.7
click at [73, 104] on input "167" at bounding box center [101, 107] width 61 height 8
type input "244"
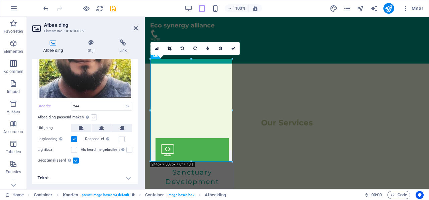
click at [92, 115] on label at bounding box center [94, 118] width 6 height 6
click at [0, 0] on input "Afbeelding passend maken Afbeelding automatisch passen binnen een vaststaande b…" at bounding box center [0, 0] width 0 height 0
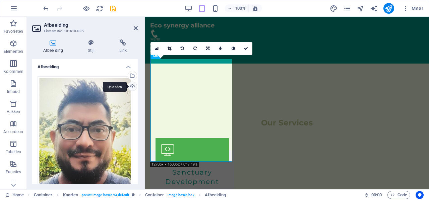
click at [132, 87] on div "Uploaden" at bounding box center [132, 87] width 10 height 10
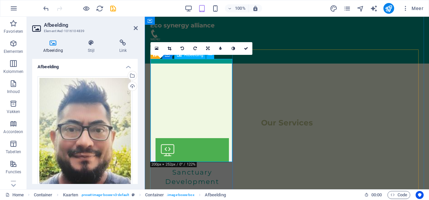
click at [171, 49] on icon at bounding box center [170, 49] width 4 height 4
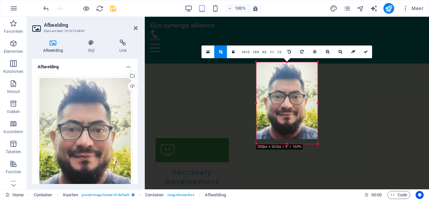
drag, startPoint x: 341, startPoint y: 173, endPoint x: 293, endPoint y: 116, distance: 74.6
click at [293, 116] on div "180 170 160 150 140 130 120 110 100 90 80 70 60 50 40 30 20 10 0 -10 -20 -30 -4…" at bounding box center [286, 103] width 61 height 82
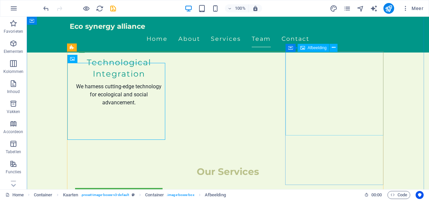
scroll to position [913, 0]
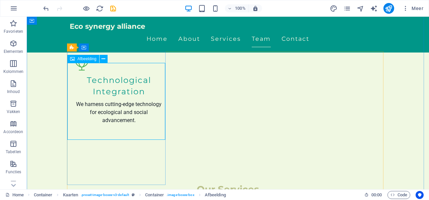
scroll to position [984, 0]
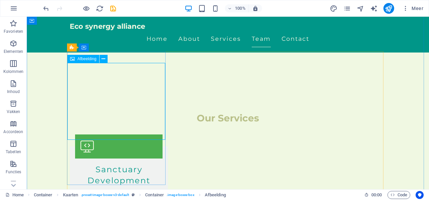
select select "px"
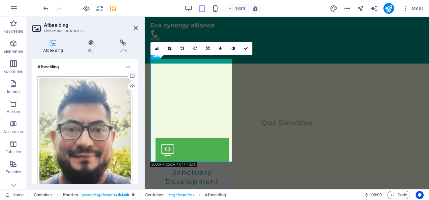
scroll to position [67, 0]
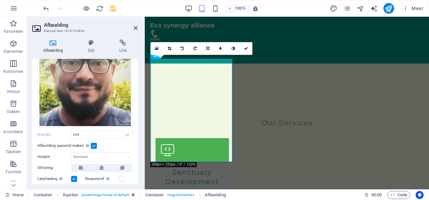
click at [93, 143] on label at bounding box center [94, 146] width 6 height 6
click at [0, 0] on input "Afbeelding passend maken Afbeelding automatisch passen binnen een vaststaande b…" at bounding box center [0, 0] width 0 height 0
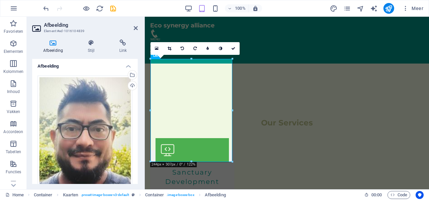
scroll to position [0, 0]
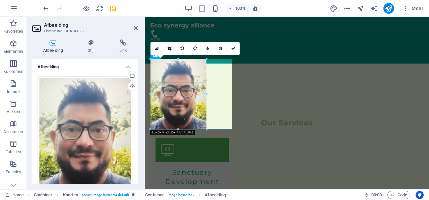
drag, startPoint x: 231, startPoint y: 163, endPoint x: 205, endPoint y: 116, distance: 53.5
type input "167"
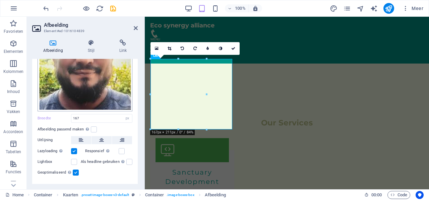
scroll to position [96, 0]
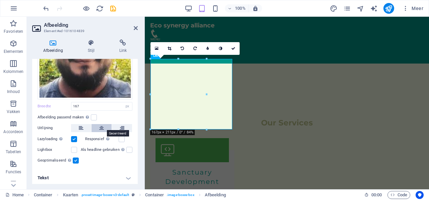
click at [101, 126] on icon at bounding box center [101, 128] width 5 height 8
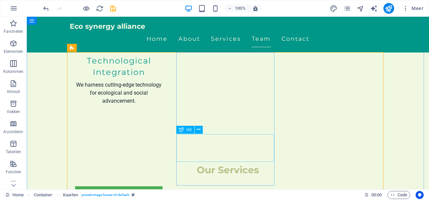
scroll to position [913, 0]
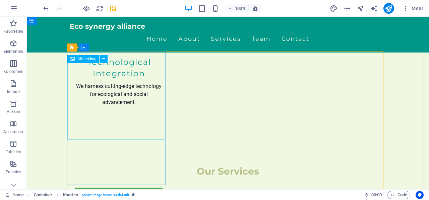
select select "px"
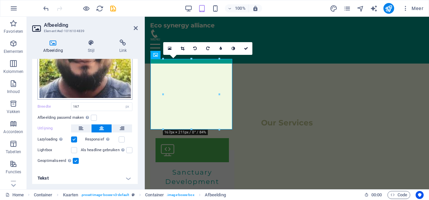
scroll to position [96, 0]
click at [121, 136] on label at bounding box center [122, 139] width 6 height 6
click at [0, 0] on input "Responsief Retina-afbeeldingen en voor smartphones geoptimaliseerde formaten au…" at bounding box center [0, 0] width 0 height 0
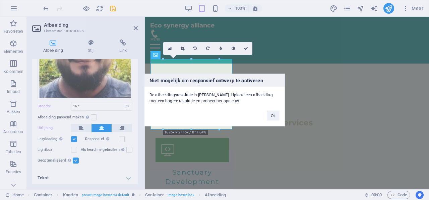
click at [114, 114] on div "Niet mogelijk om responsief ontwerp te activeren De afbeeldingsresolutie is te …" at bounding box center [214, 100] width 429 height 200
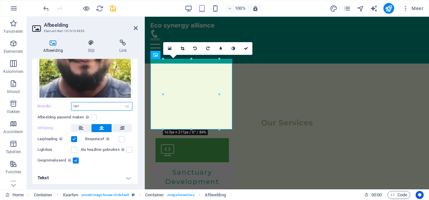
drag, startPoint x: 86, startPoint y: 104, endPoint x: 66, endPoint y: 104, distance: 20.1
click at [66, 104] on div "Breedte 167 Standaard auto px rem % em vh vw" at bounding box center [85, 106] width 95 height 9
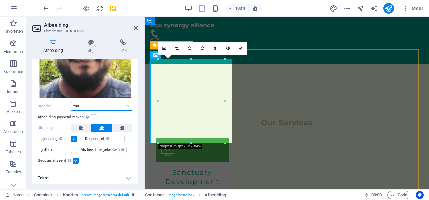
type input "200"
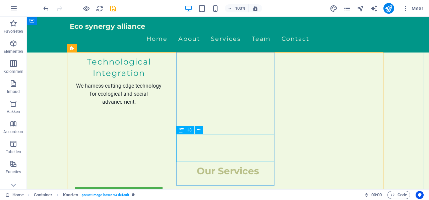
scroll to position [913, 0]
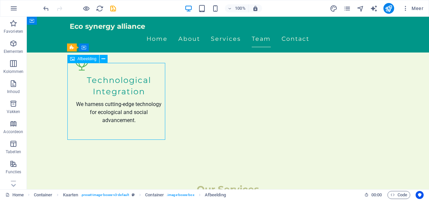
scroll to position [984, 0]
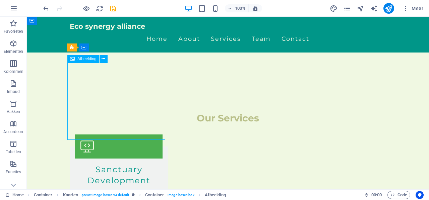
select select "px"
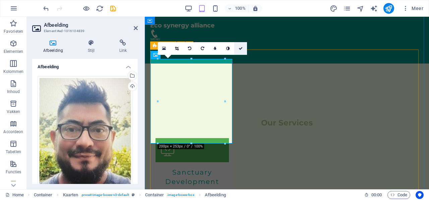
click at [240, 49] on icon at bounding box center [241, 49] width 4 height 4
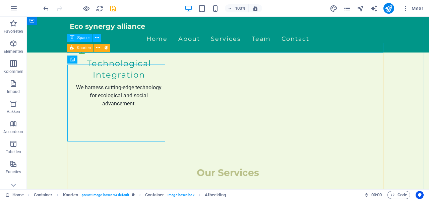
scroll to position [913, 0]
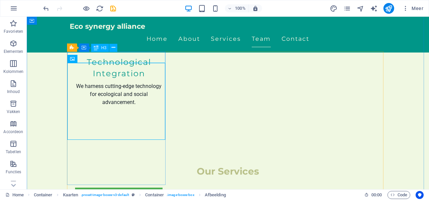
click at [99, 49] on div "H3" at bounding box center [100, 48] width 18 height 8
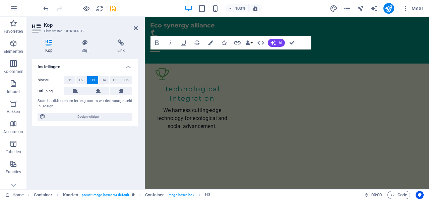
scroll to position [984, 0]
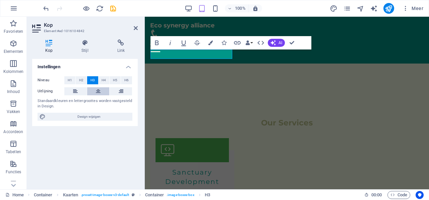
click at [101, 91] on icon at bounding box center [98, 91] width 5 height 8
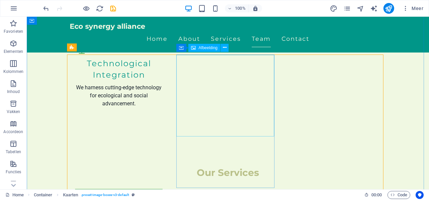
scroll to position [913, 0]
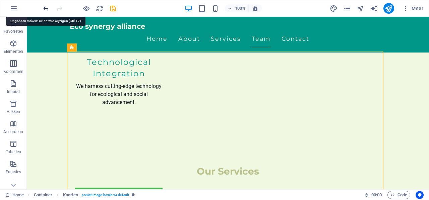
click at [45, 7] on icon "undo" at bounding box center [46, 9] width 8 height 8
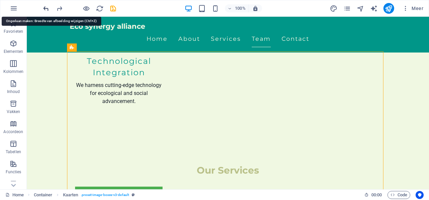
click at [45, 7] on icon "undo" at bounding box center [46, 9] width 8 height 8
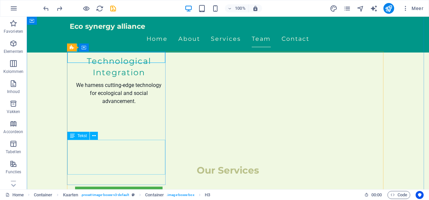
drag, startPoint x: 131, startPoint y: 62, endPoint x: 131, endPoint y: 144, distance: 82.8
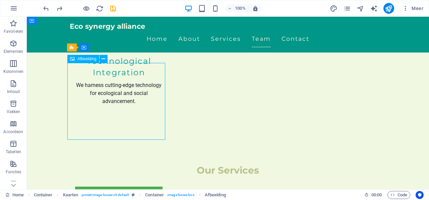
select select "px"
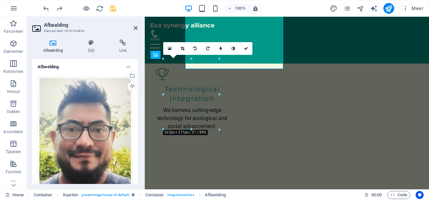
type input "167"
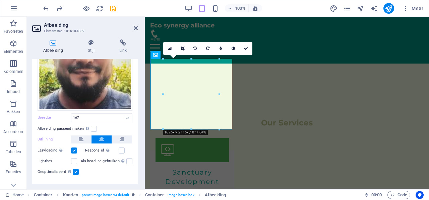
scroll to position [96, 0]
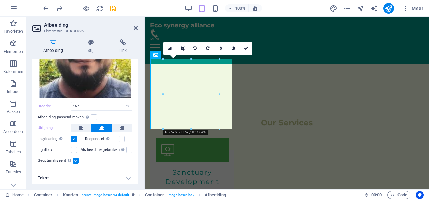
click at [125, 175] on h4 "Tekst" at bounding box center [85, 178] width 106 height 16
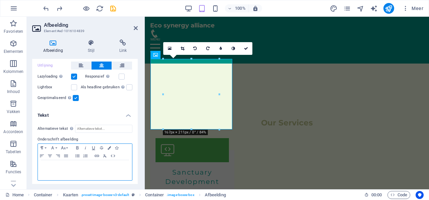
click at [50, 164] on p at bounding box center [84, 167] width 87 height 6
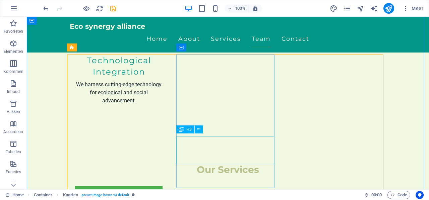
scroll to position [913, 0]
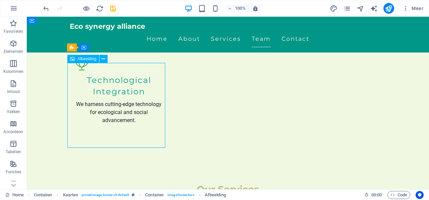
scroll to position [984, 0]
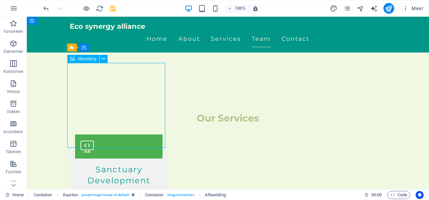
select select "px"
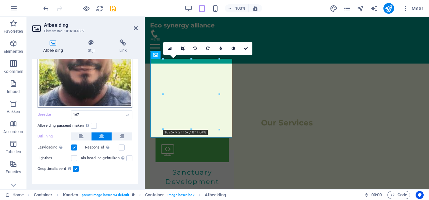
scroll to position [158, 0]
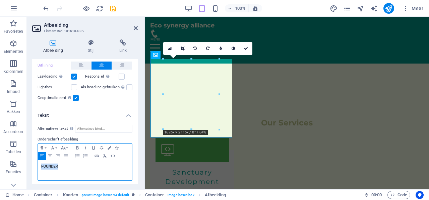
drag, startPoint x: 69, startPoint y: 166, endPoint x: 28, endPoint y: 166, distance: 40.9
click at [28, 166] on div "Afbeelding Stijl Link Afbeelding Sleep bestanden hierheen, klik om bestanden te…" at bounding box center [85, 111] width 116 height 155
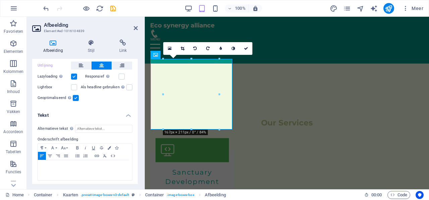
click at [128, 108] on h4 "Tekst" at bounding box center [85, 114] width 106 height 12
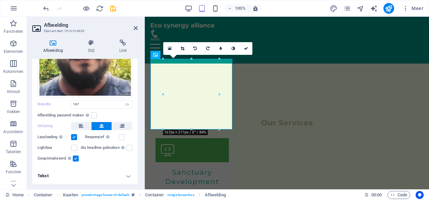
scroll to position [96, 0]
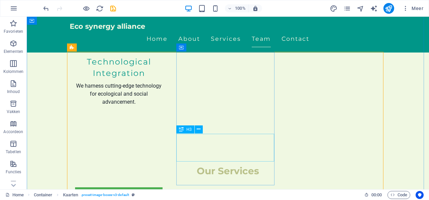
scroll to position [913, 0]
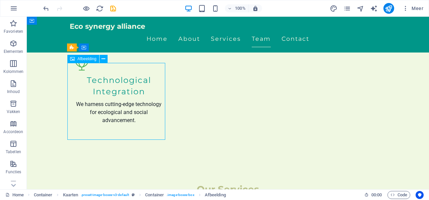
scroll to position [984, 0]
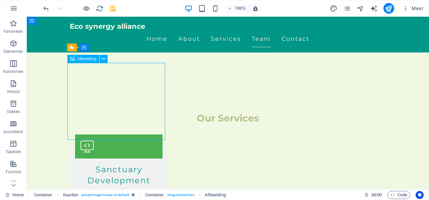
select select "px"
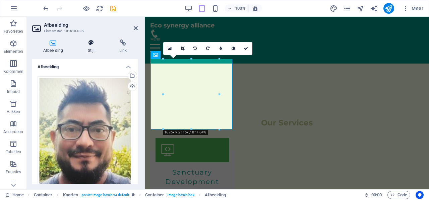
click at [88, 43] on icon at bounding box center [91, 43] width 29 height 7
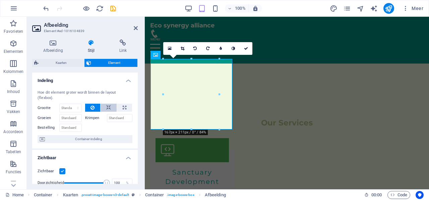
click at [108, 106] on icon at bounding box center [108, 108] width 5 height 8
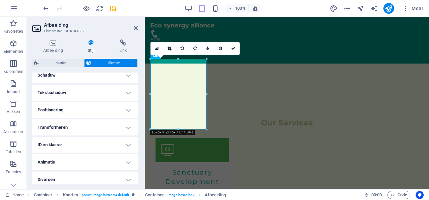
scroll to position [177, 0]
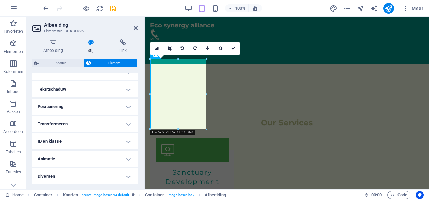
click at [84, 104] on h4 "Positionering" at bounding box center [85, 107] width 106 height 16
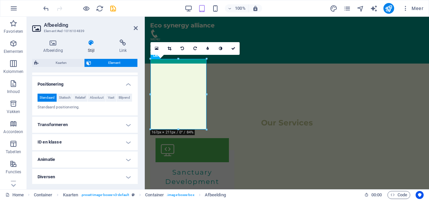
scroll to position [208, 0]
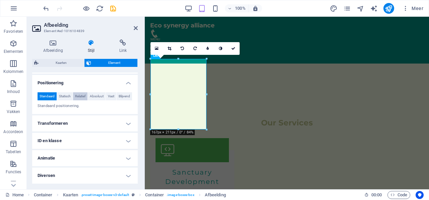
click at [85, 92] on span "Relatief" at bounding box center [80, 96] width 10 height 8
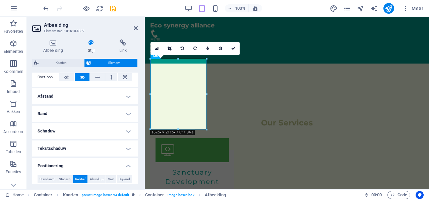
scroll to position [151, 0]
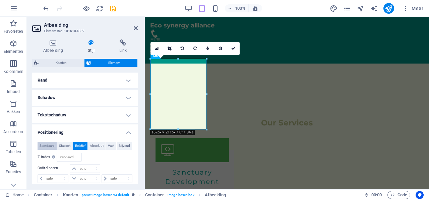
click at [44, 143] on span "Standaard" at bounding box center [47, 146] width 15 height 8
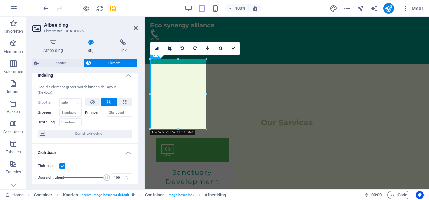
scroll to position [0, 0]
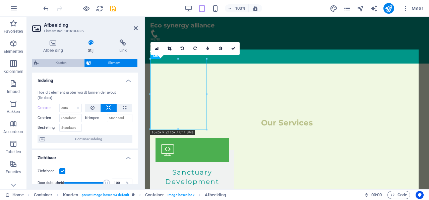
click at [72, 63] on span "Kaarten" at bounding box center [62, 63] width 42 height 8
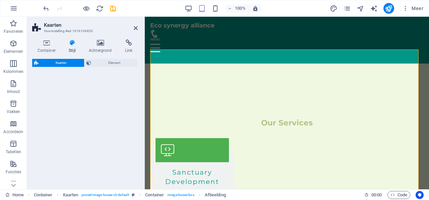
select select "rem"
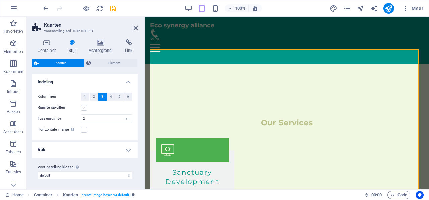
scroll to position [67, 0]
click at [125, 177] on select "default values-2 testimonial-3 Voorinstelling-klasse toevoegen" at bounding box center [85, 176] width 95 height 8
click at [105, 63] on span "Element" at bounding box center [114, 63] width 43 height 8
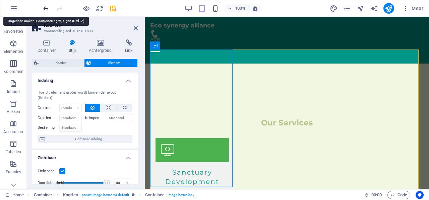
click at [44, 7] on icon "undo" at bounding box center [46, 9] width 8 height 8
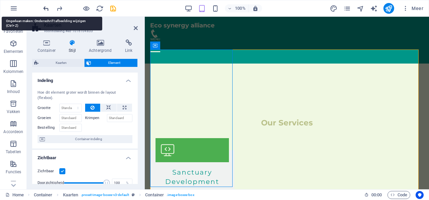
click at [44, 7] on icon "undo" at bounding box center [46, 9] width 8 height 8
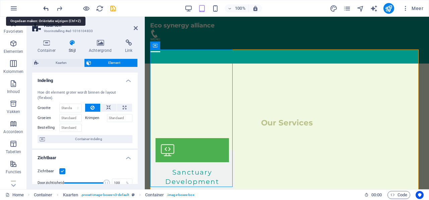
click at [44, 7] on icon "undo" at bounding box center [46, 9] width 8 height 8
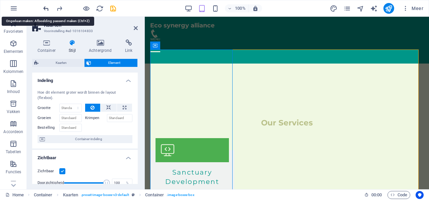
click at [44, 7] on icon "undo" at bounding box center [46, 9] width 8 height 8
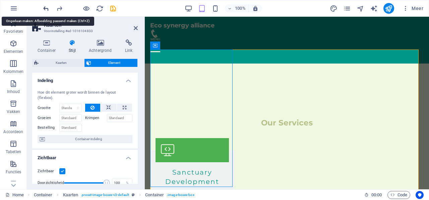
click at [44, 7] on icon "undo" at bounding box center [46, 9] width 8 height 8
click at [48, 8] on icon "undo" at bounding box center [46, 9] width 8 height 8
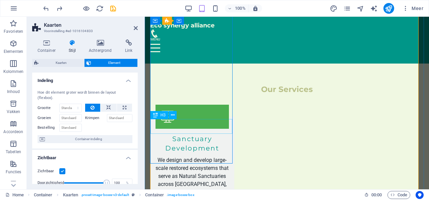
scroll to position [984, 0]
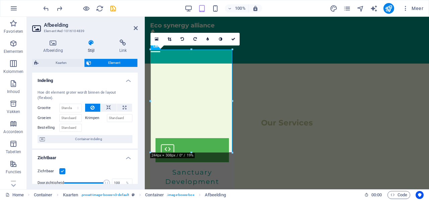
click at [94, 117] on label "Krimpen" at bounding box center [96, 118] width 22 height 8
click at [117, 118] on input "Krimpen" at bounding box center [120, 118] width 26 height 8
drag, startPoint x: 127, startPoint y: 119, endPoint x: 104, endPoint y: 117, distance: 23.2
click at [104, 117] on div "Krimpen" at bounding box center [109, 118] width 48 height 8
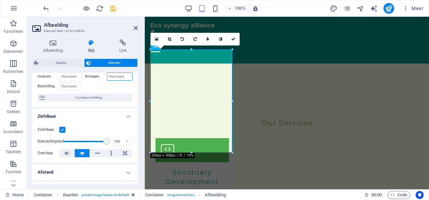
scroll to position [34, 0]
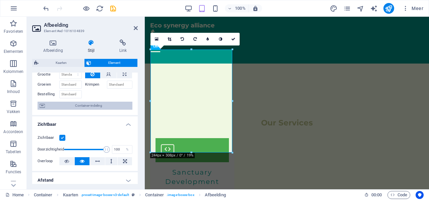
click at [83, 107] on span "Container-indeling" at bounding box center [88, 106] width 83 height 8
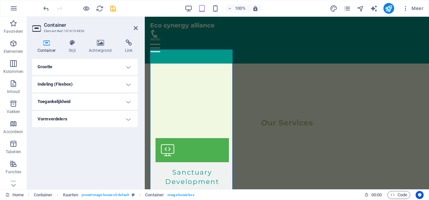
click at [127, 69] on h4 "Grootte" at bounding box center [85, 67] width 106 height 16
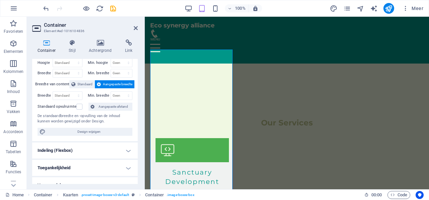
scroll to position [26, 0]
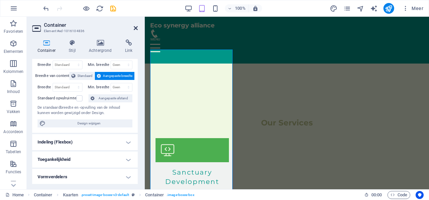
click at [137, 25] on icon at bounding box center [136, 27] width 4 height 5
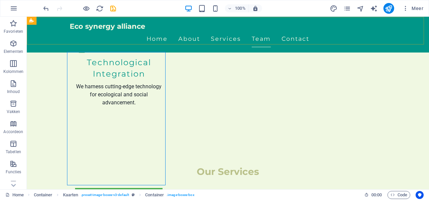
scroll to position [913, 0]
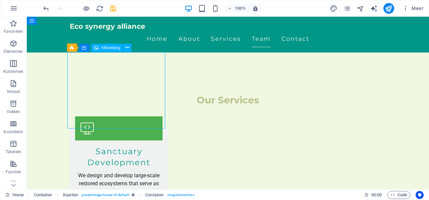
select select "vw"
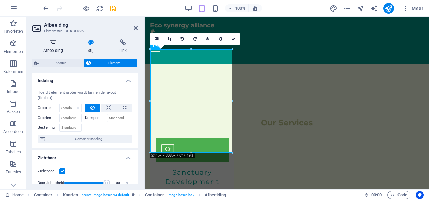
click at [58, 43] on icon at bounding box center [53, 43] width 42 height 7
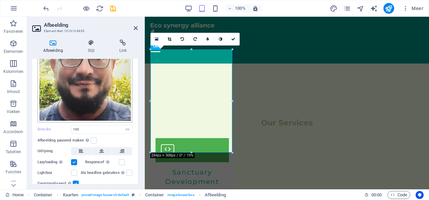
scroll to position [96, 0]
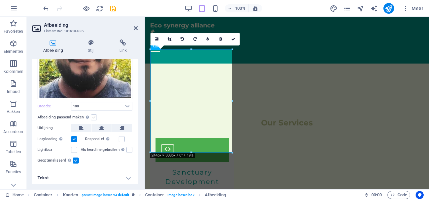
click at [95, 116] on label at bounding box center [94, 118] width 6 height 6
click at [0, 0] on input "Afbeelding passend maken Afbeelding automatisch passen binnen een vaststaande b…" at bounding box center [0, 0] width 0 height 0
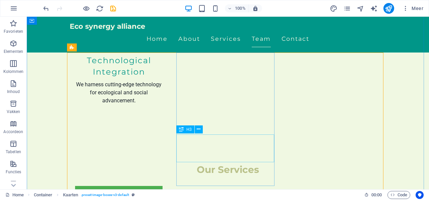
scroll to position [913, 0]
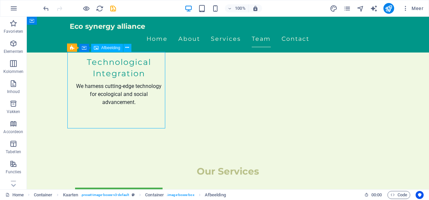
drag, startPoint x: 119, startPoint y: 117, endPoint x: 143, endPoint y: 121, distance: 24.4
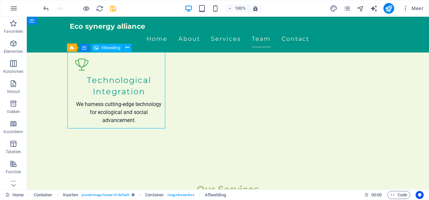
scroll to position [984, 0]
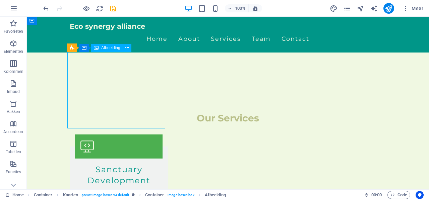
select select "vw"
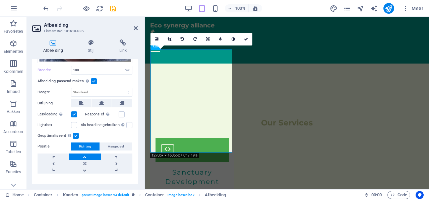
scroll to position [134, 0]
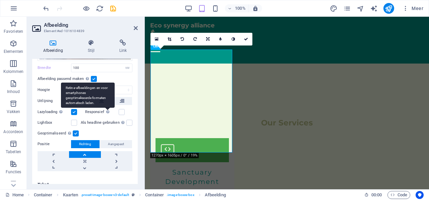
click at [101, 100] on div "Retina-afbeeldingen en voor smartphones geoptimaliseerde formaten automatisch l…" at bounding box center [88, 95] width 54 height 25
click at [0, 0] on input "Responsief Retina-afbeeldingen en voor smartphones geoptimaliseerde formaten au…" at bounding box center [0, 0] width 0 height 0
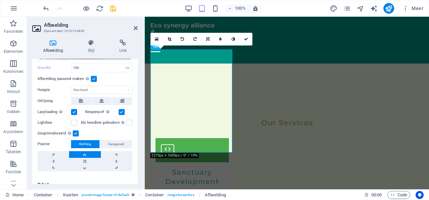
click at [120, 111] on label at bounding box center [122, 112] width 6 height 6
click at [0, 0] on input "Responsief Retina-afbeeldingen en voor smartphones geoptimaliseerde formaten au…" at bounding box center [0, 0] width 0 height 0
click at [101, 99] on icon at bounding box center [101, 101] width 5 height 8
click at [93, 76] on label at bounding box center [94, 79] width 6 height 6
click at [0, 0] on input "Afbeelding passend maken Afbeelding automatisch passen binnen een vaststaande b…" at bounding box center [0, 0] width 0 height 0
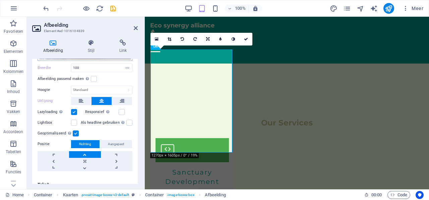
scroll to position [96, 0]
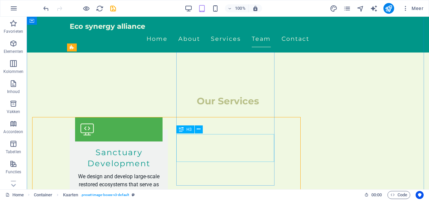
scroll to position [913, 0]
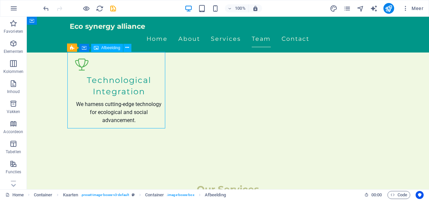
scroll to position [984, 0]
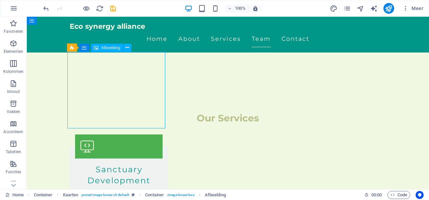
select select "vw"
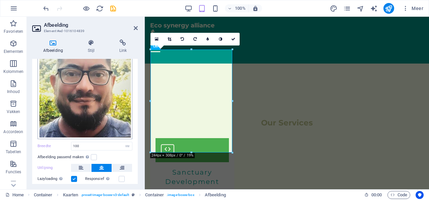
scroll to position [96, 0]
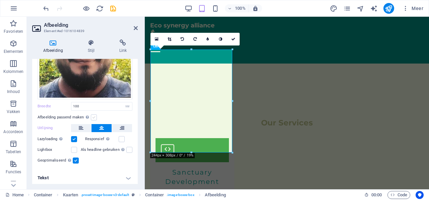
click at [91, 115] on label at bounding box center [94, 118] width 6 height 6
click at [0, 0] on input "Afbeelding passend maken Afbeelding automatisch passen binnen een vaststaande b…" at bounding box center [0, 0] width 0 height 0
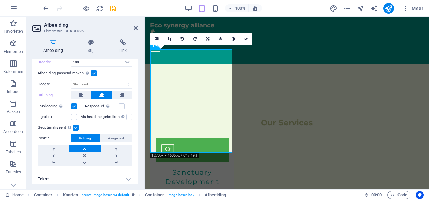
scroll to position [140, 0]
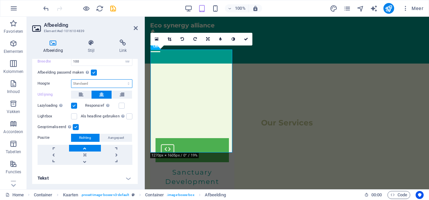
click at [109, 81] on select "Standaard auto px" at bounding box center [101, 84] width 61 height 8
click at [71, 80] on select "Standaard auto px" at bounding box center [101, 84] width 61 height 8
select select "DISABLED_OPTION_VALUE"
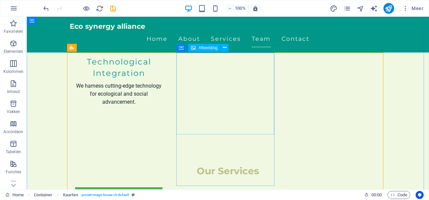
scroll to position [913, 0]
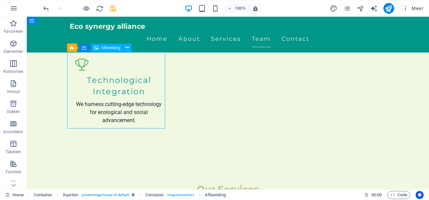
scroll to position [984, 0]
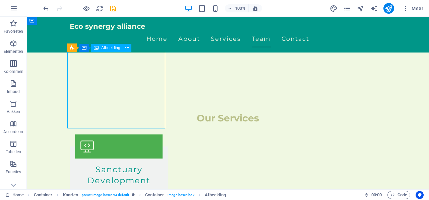
select select "vw"
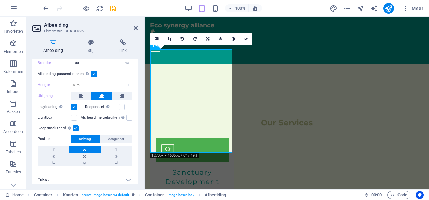
scroll to position [140, 0]
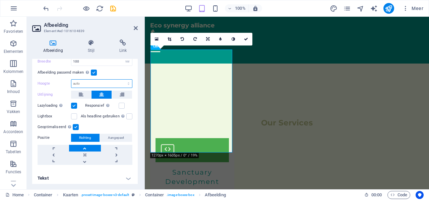
click at [78, 82] on select "Standaard auto px" at bounding box center [101, 84] width 61 height 8
click at [71, 80] on select "Standaard auto px" at bounding box center [101, 84] width 61 height 8
select select "DISABLED_OPTION_VALUE"
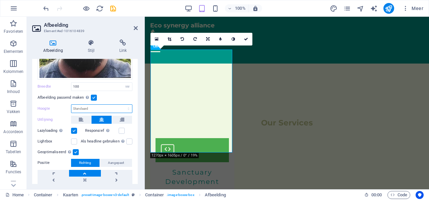
scroll to position [107, 0]
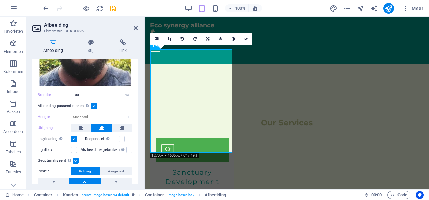
click at [93, 91] on input "100" at bounding box center [101, 95] width 61 height 8
drag, startPoint x: 82, startPoint y: 91, endPoint x: 69, endPoint y: 91, distance: 12.7
click at [69, 91] on div "Breedte 100 Standaard auto px rem % em vh vw" at bounding box center [85, 95] width 95 height 9
type input "200"
click at [92, 104] on label at bounding box center [94, 106] width 6 height 6
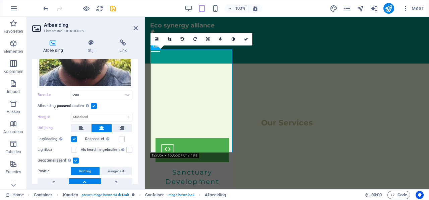
click at [0, 0] on input "Afbeelding passend maken Afbeelding automatisch passen binnen een vaststaande b…" at bounding box center [0, 0] width 0 height 0
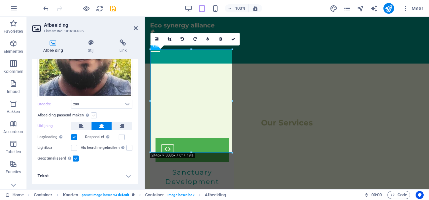
scroll to position [96, 0]
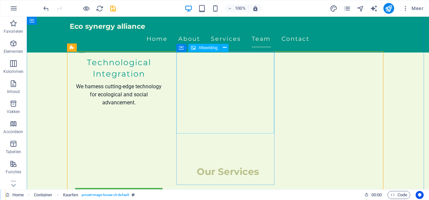
scroll to position [913, 0]
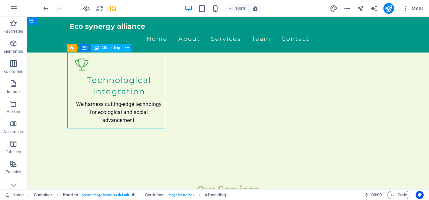
scroll to position [984, 0]
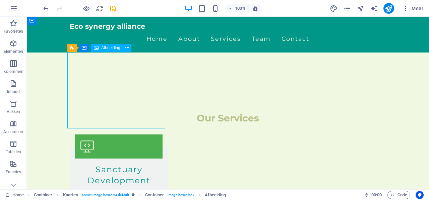
select select "vw"
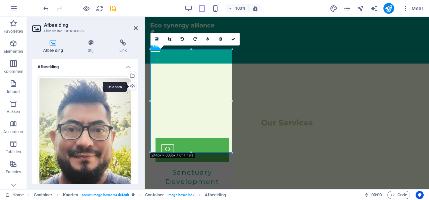
click at [134, 86] on div "Uploaden" at bounding box center [132, 87] width 10 height 10
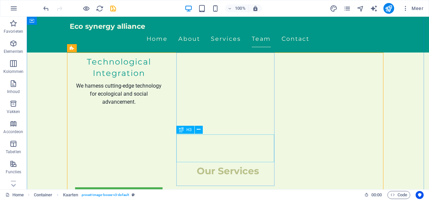
scroll to position [913, 0]
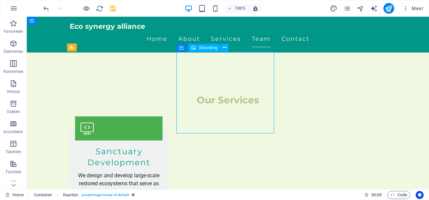
select select "px"
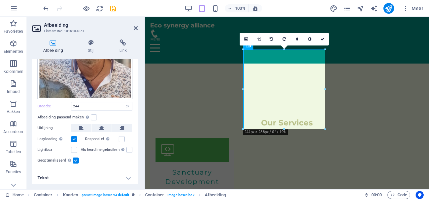
scroll to position [77, 0]
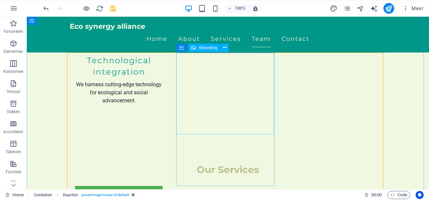
scroll to position [913, 0]
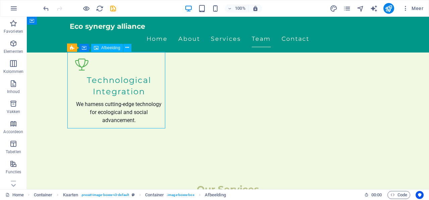
scroll to position [984, 0]
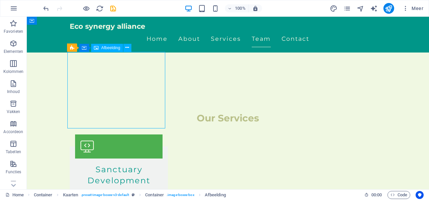
select select "vw"
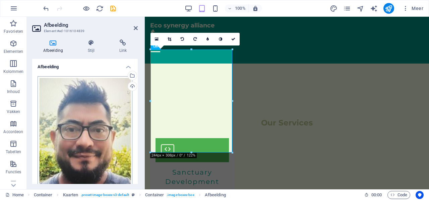
scroll to position [96, 0]
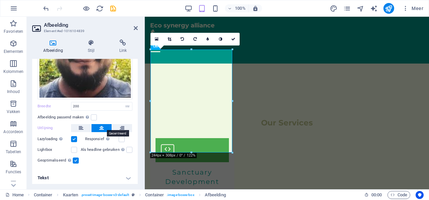
click at [97, 126] on button at bounding box center [101, 128] width 20 height 8
click at [80, 125] on icon at bounding box center [81, 128] width 5 height 8
click at [120, 128] on icon at bounding box center [122, 128] width 5 height 8
click at [99, 124] on icon at bounding box center [101, 128] width 5 height 8
click at [72, 127] on button at bounding box center [81, 128] width 20 height 8
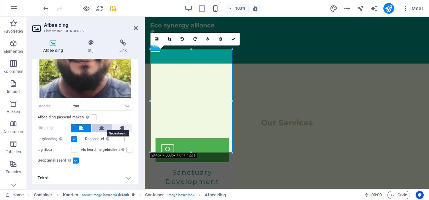
click at [98, 125] on button at bounding box center [101, 128] width 20 height 8
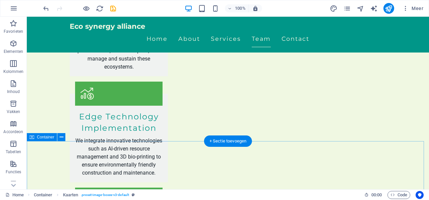
scroll to position [1248, 0]
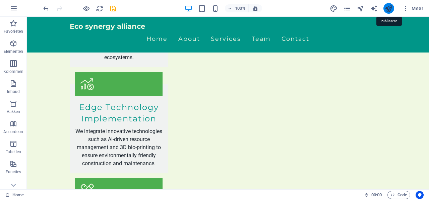
click at [388, 5] on icon "publish" at bounding box center [389, 9] width 8 height 8
checkbox input "false"
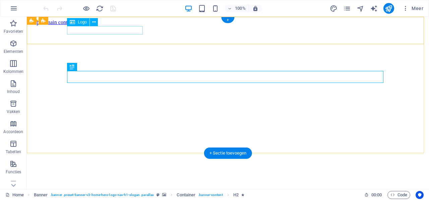
click at [115, 196] on div "Eco synergy alliance" at bounding box center [227, 202] width 397 height 12
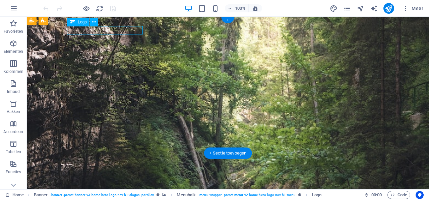
click at [115, 186] on div "Eco synergy alliance" at bounding box center [228, 190] width 316 height 8
select select "px"
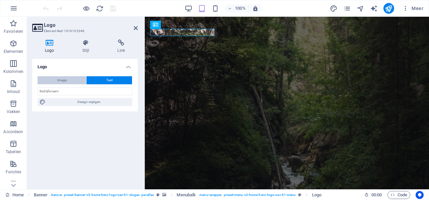
click at [75, 81] on button "Image" at bounding box center [62, 80] width 49 height 8
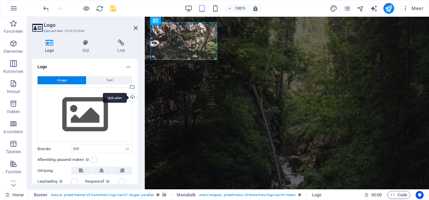
click at [130, 98] on div "Uploaden" at bounding box center [132, 98] width 10 height 10
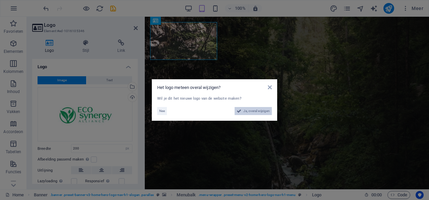
click at [254, 111] on span "Ja, overal wijzigen" at bounding box center [256, 111] width 26 height 8
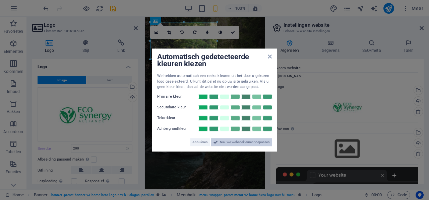
click at [246, 141] on span "Nieuwe websitekleuren toepassen" at bounding box center [245, 142] width 50 height 8
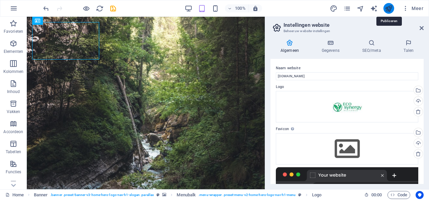
click at [390, 6] on icon "publish" at bounding box center [389, 9] width 8 height 8
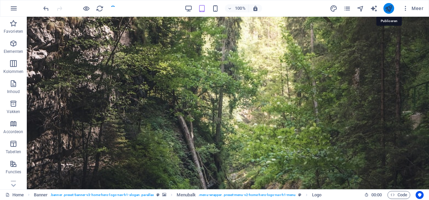
checkbox input "false"
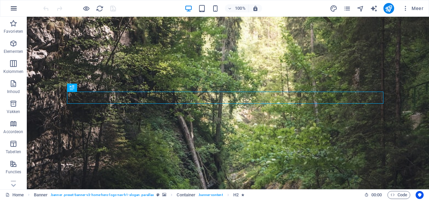
click at [12, 8] on icon "button" at bounding box center [14, 8] width 8 height 8
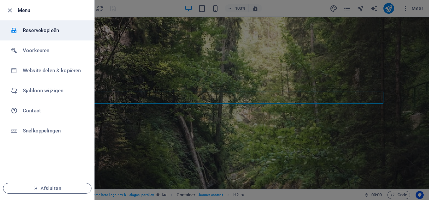
click at [47, 33] on h6 "Reservekopieën" at bounding box center [54, 30] width 62 height 8
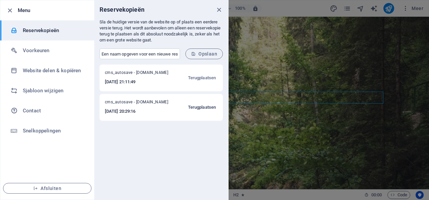
click at [196, 109] on span "Terugplaatsen" at bounding box center [202, 108] width 28 height 8
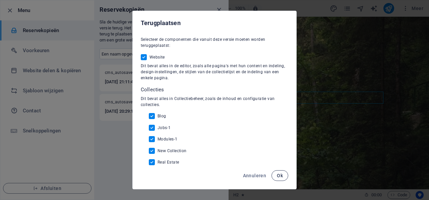
click at [277, 175] on button "Ok" at bounding box center [279, 176] width 17 height 11
checkbox input "false"
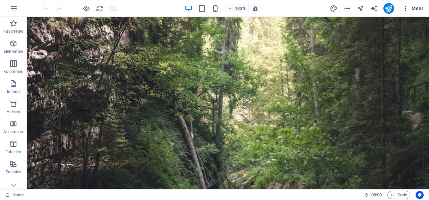
click at [407, 7] on icon "button" at bounding box center [405, 8] width 7 height 7
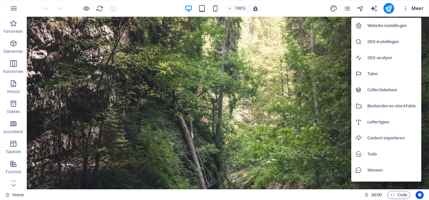
click at [390, 104] on h6 "Bestanden en stockfoto's" at bounding box center [392, 106] width 50 height 8
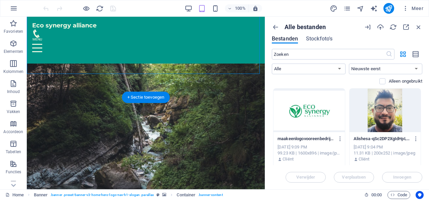
scroll to position [134, 0]
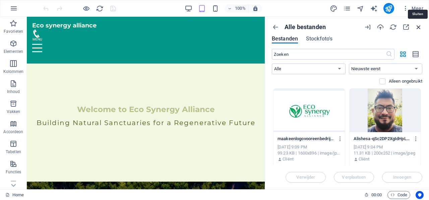
click at [417, 27] on icon "button" at bounding box center [418, 26] width 7 height 7
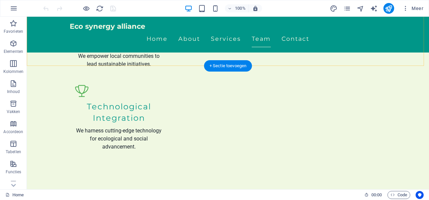
scroll to position [871, 0]
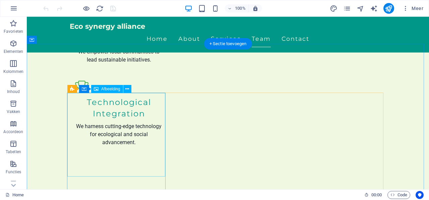
select select "vw"
select select "px"
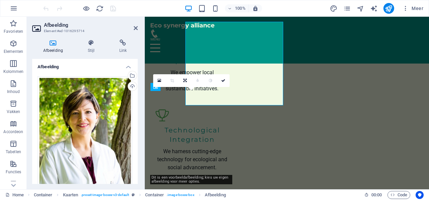
scroll to position [942, 0]
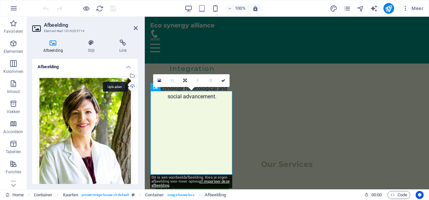
click at [131, 89] on div "Uploaden" at bounding box center [132, 87] width 10 height 10
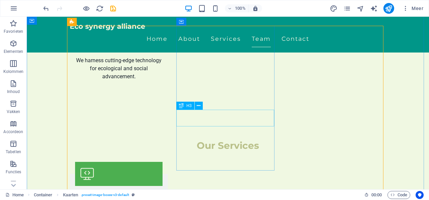
scroll to position [905, 0]
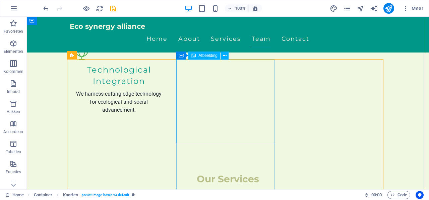
select select "vw"
select select "px"
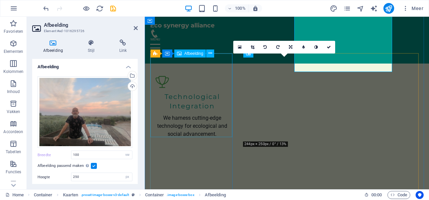
scroll to position [976, 0]
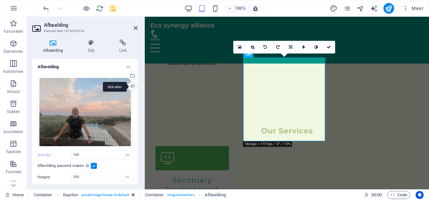
click at [130, 88] on div "Uploaden" at bounding box center [132, 87] width 10 height 10
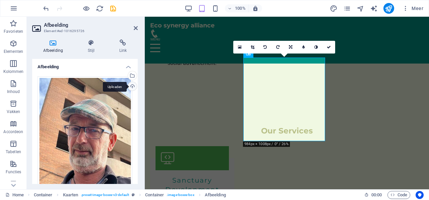
click at [131, 85] on div "Uploaden" at bounding box center [132, 87] width 10 height 10
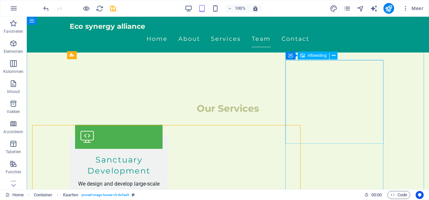
scroll to position [905, 0]
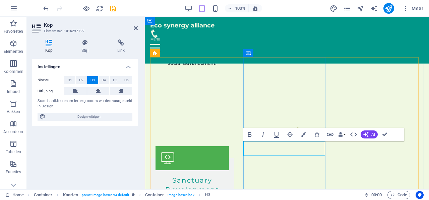
drag, startPoint x: 318, startPoint y: 152, endPoint x: 284, endPoint y: 153, distance: 34.2
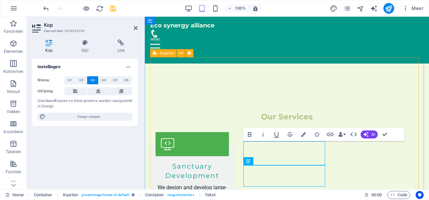
scroll to position [905, 0]
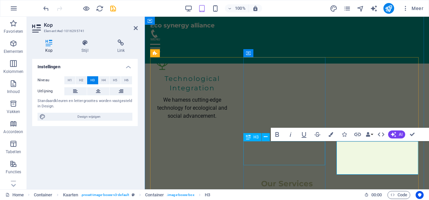
scroll to position [976, 0]
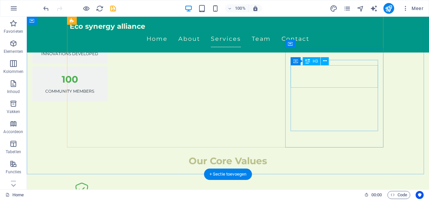
scroll to position [603, 0]
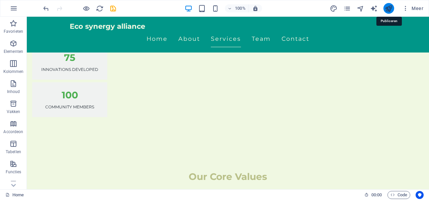
click at [387, 8] on icon "publish" at bounding box center [389, 9] width 8 height 8
checkbox input "false"
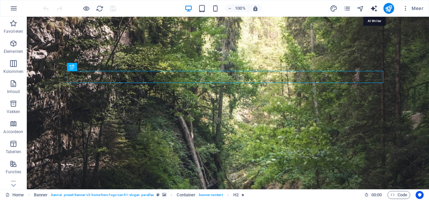
click at [373, 8] on icon "text_generator" at bounding box center [374, 9] width 8 height 8
select select "English"
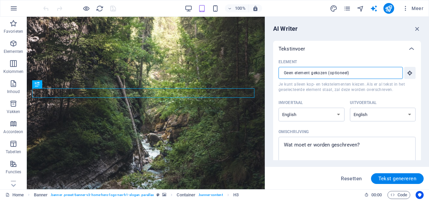
click at [295, 75] on input "Element ​ Je kunt [PERSON_NAME]- en tekstelementen kiezen. Als er al tekst in h…" at bounding box center [338, 73] width 120 height 12
click at [420, 27] on icon "button" at bounding box center [417, 28] width 7 height 7
